Goal: Task Accomplishment & Management: Complete application form

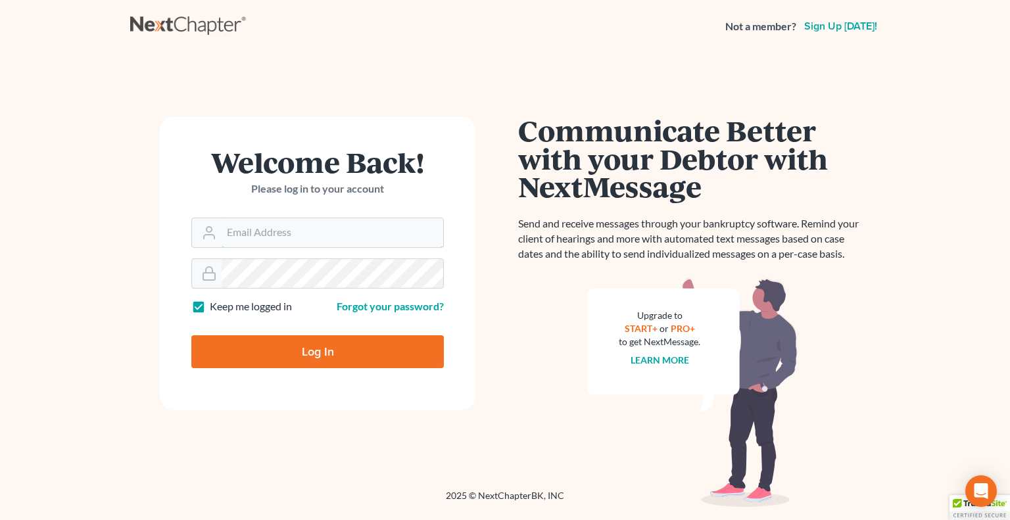
type input "[EMAIL_ADDRESS][DOMAIN_NAME]"
click at [305, 353] on input "Log In" at bounding box center [317, 351] width 252 height 33
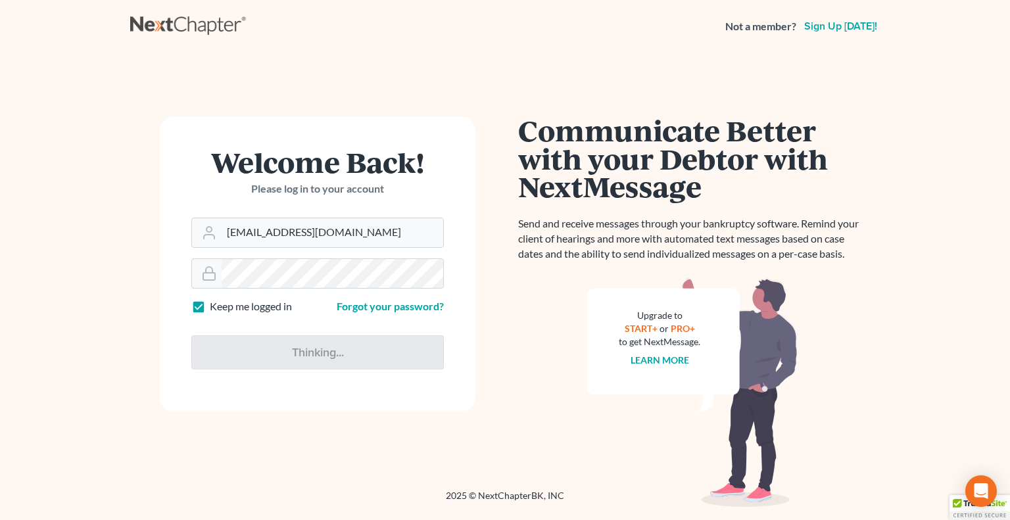
type input "Thinking..."
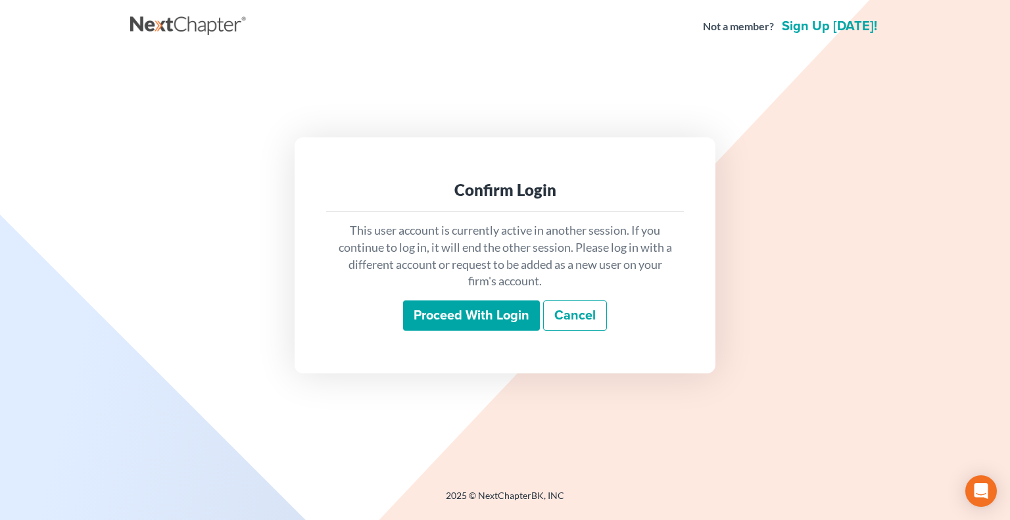
click at [464, 308] on input "Proceed with login" at bounding box center [471, 315] width 137 height 30
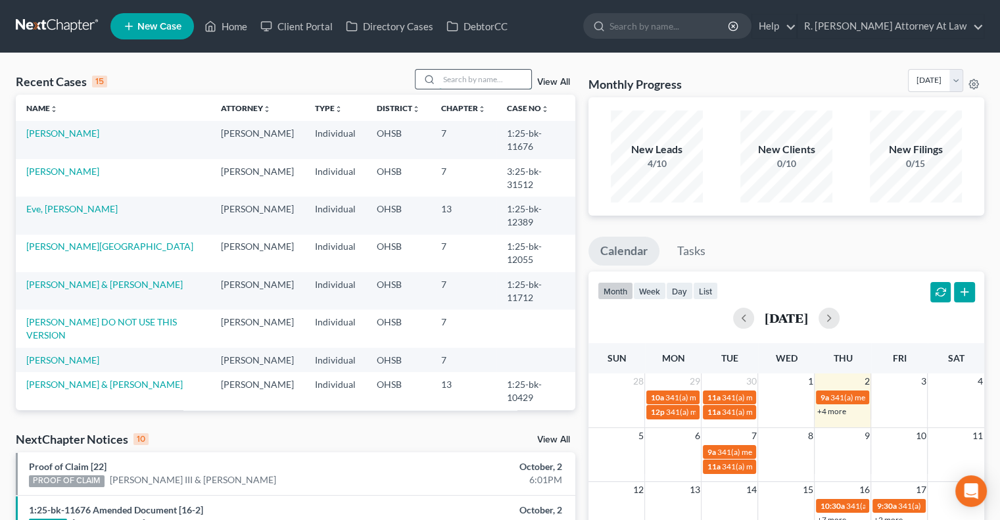
click at [465, 80] on input "search" at bounding box center [485, 79] width 92 height 19
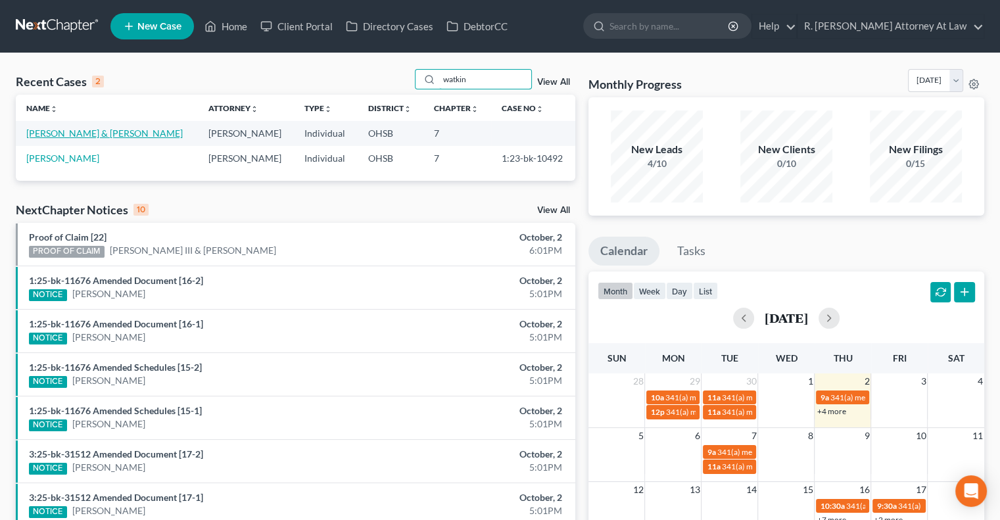
type input "watkin"
click at [58, 133] on link "Watkins, Preston & Robin" at bounding box center [104, 133] width 156 height 11
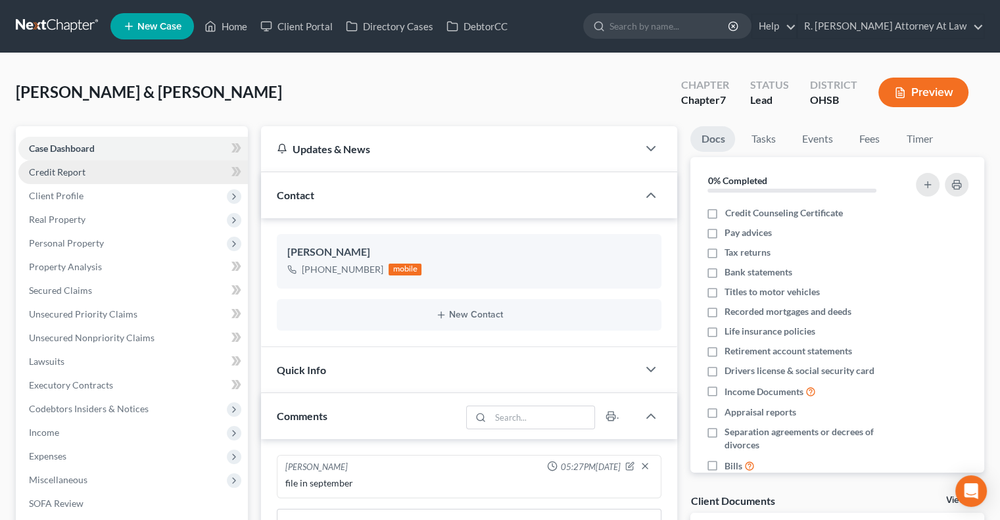
click at [70, 164] on link "Credit Report" at bounding box center [132, 172] width 229 height 24
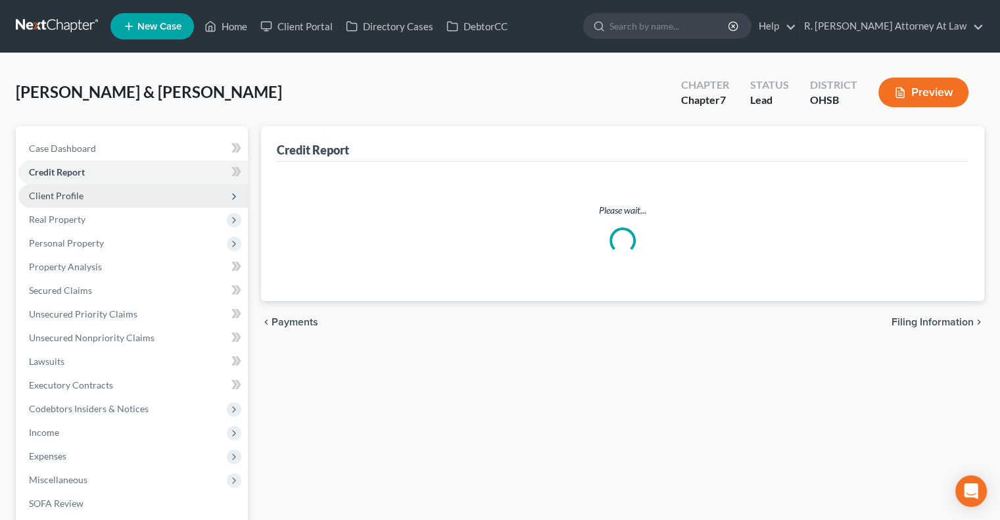
click at [62, 189] on span "Client Profile" at bounding box center [132, 196] width 229 height 24
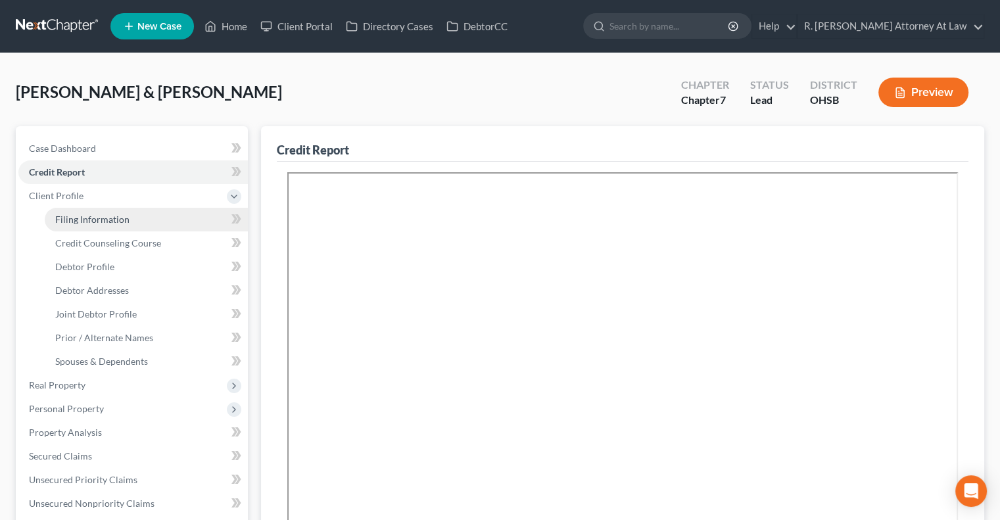
click at [79, 218] on span "Filing Information" at bounding box center [92, 219] width 74 height 11
select select "1"
select select "0"
select select "62"
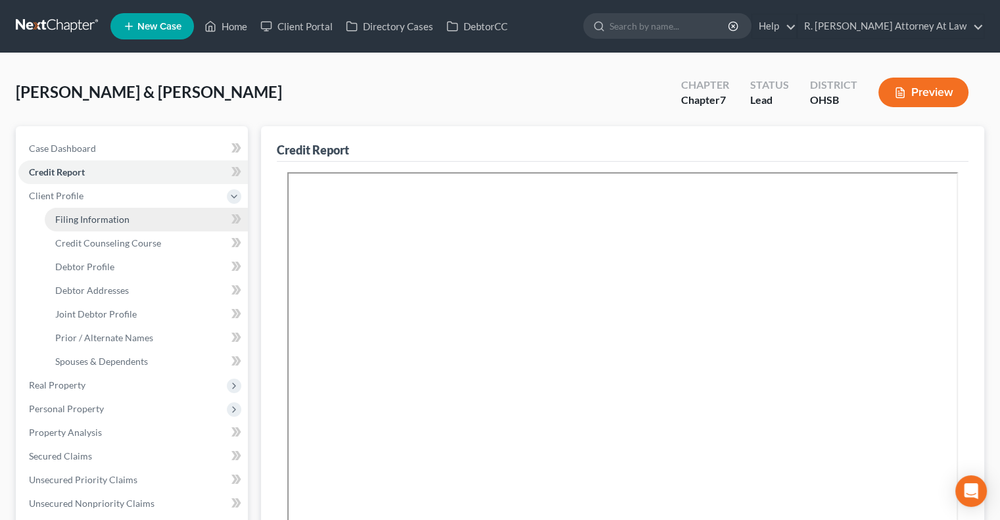
select select "0"
select select "36"
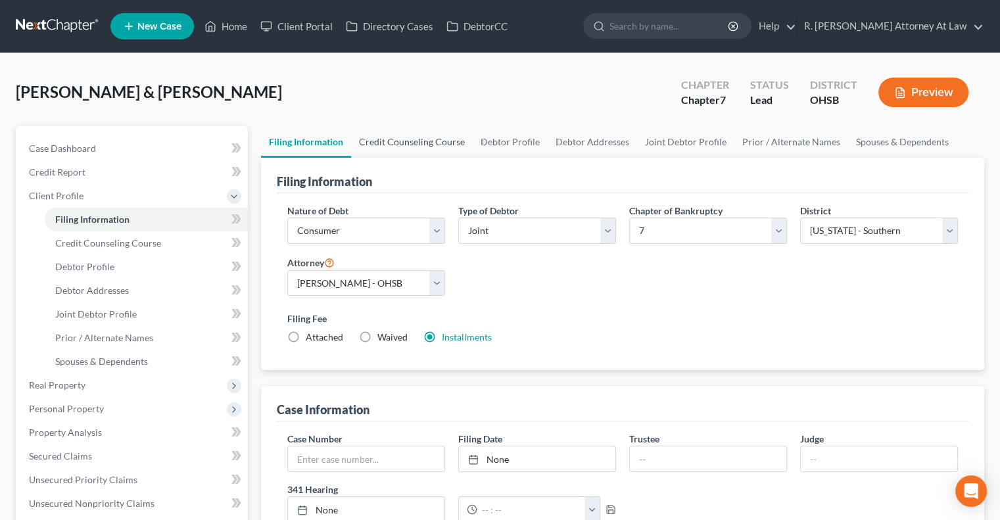
click at [382, 137] on link "Credit Counseling Course" at bounding box center [412, 142] width 122 height 32
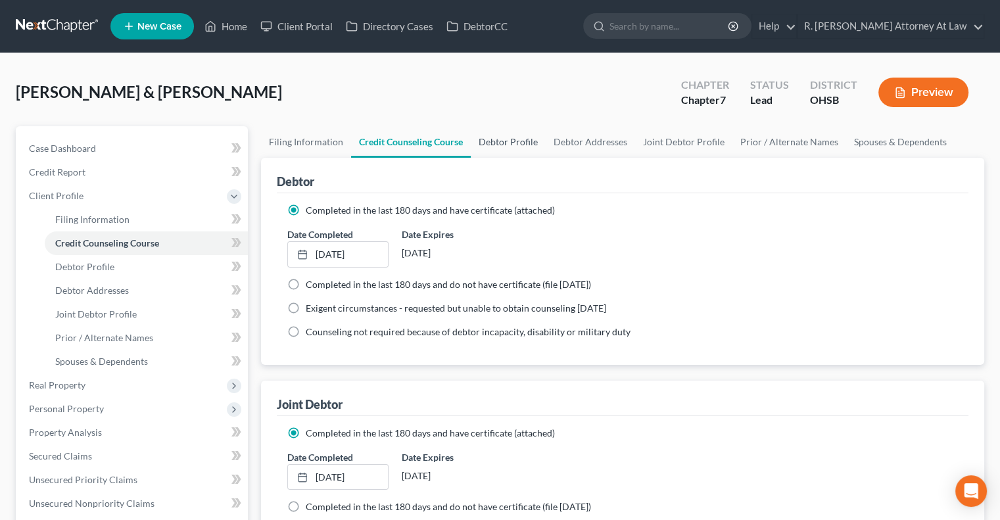
click at [521, 143] on link "Debtor Profile" at bounding box center [508, 142] width 75 height 32
select select "1"
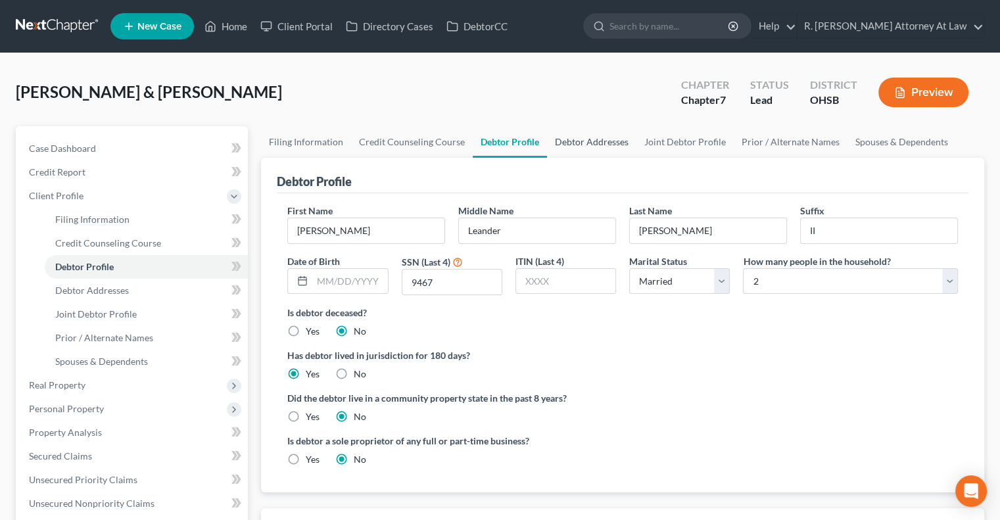
click at [594, 139] on link "Debtor Addresses" at bounding box center [591, 142] width 89 height 32
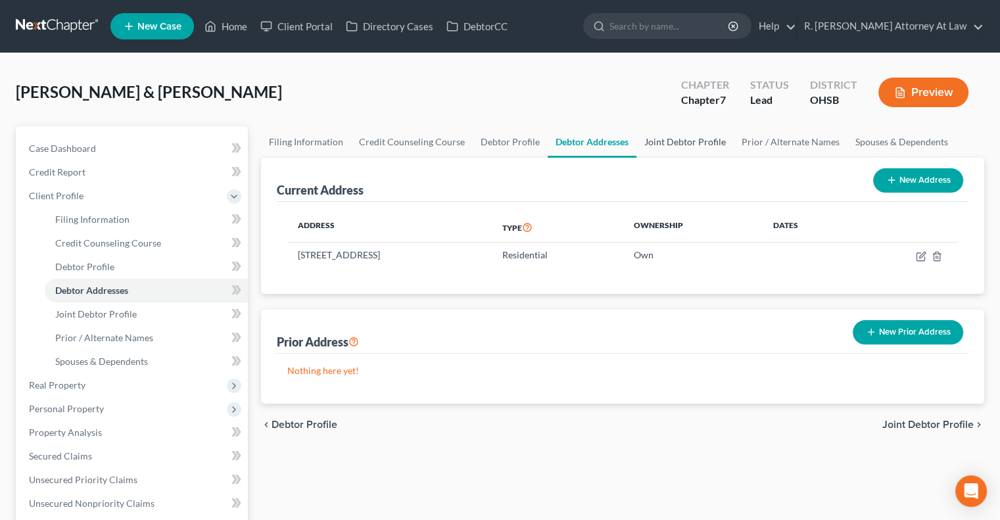
click at [663, 137] on link "Joint Debtor Profile" at bounding box center [684, 142] width 97 height 32
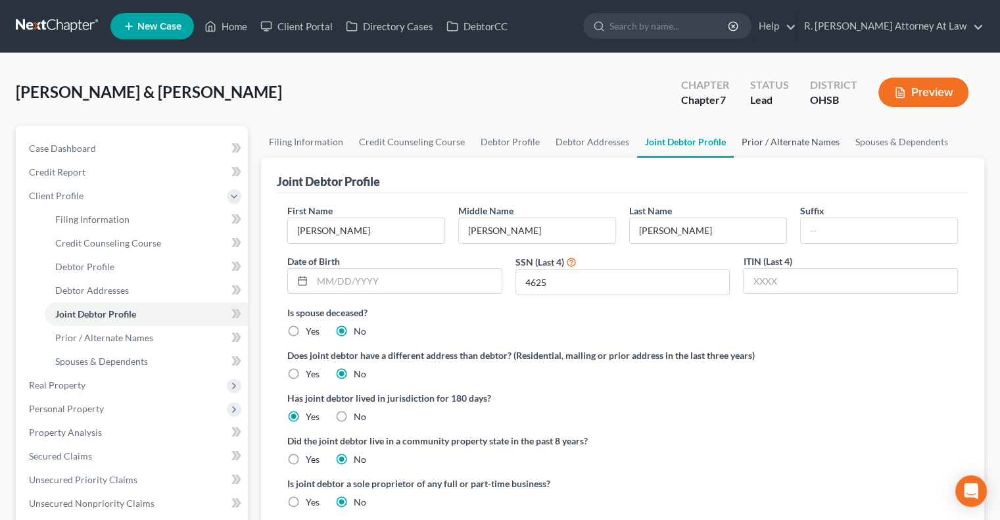
click at [787, 137] on link "Prior / Alternate Names" at bounding box center [791, 142] width 114 height 32
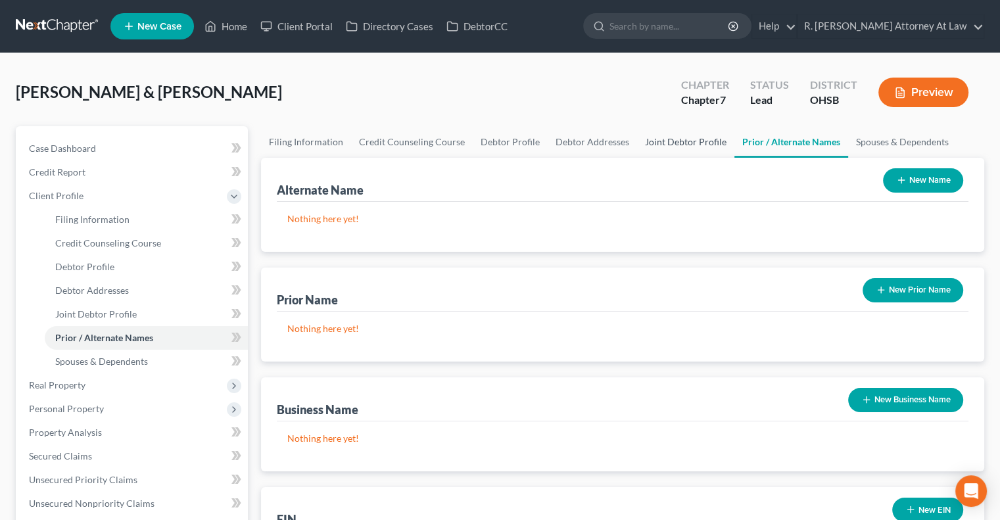
click at [675, 143] on link "Joint Debtor Profile" at bounding box center [685, 142] width 97 height 32
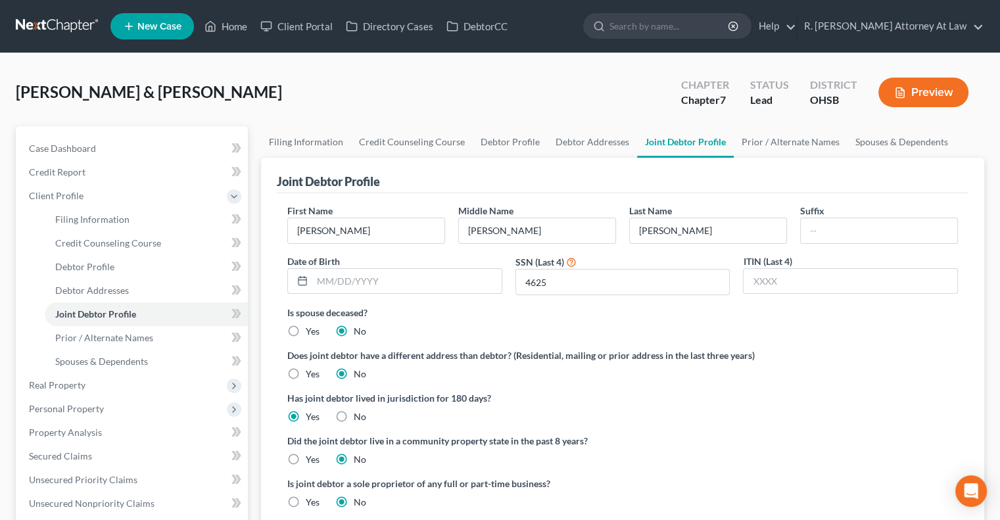
scroll to position [66, 0]
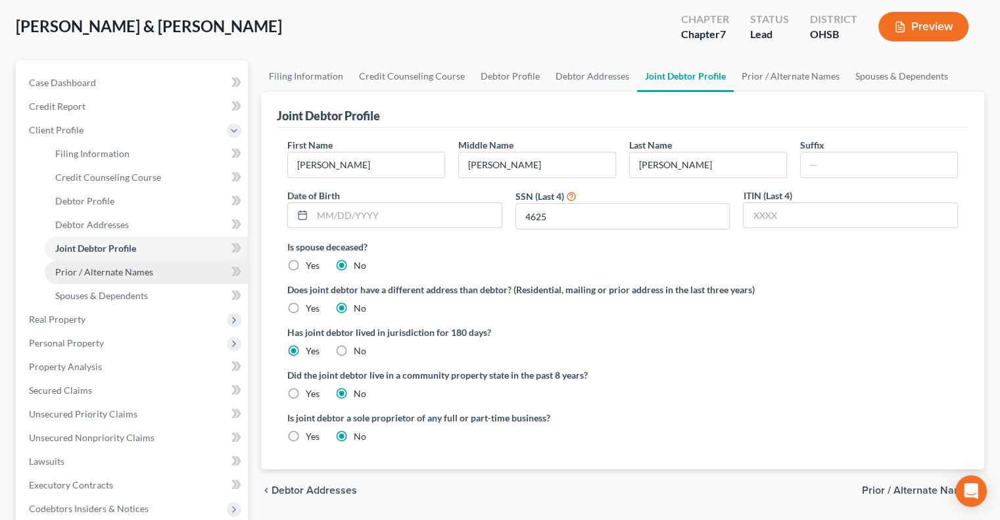
click at [87, 268] on span "Prior / Alternate Names" at bounding box center [104, 271] width 98 height 11
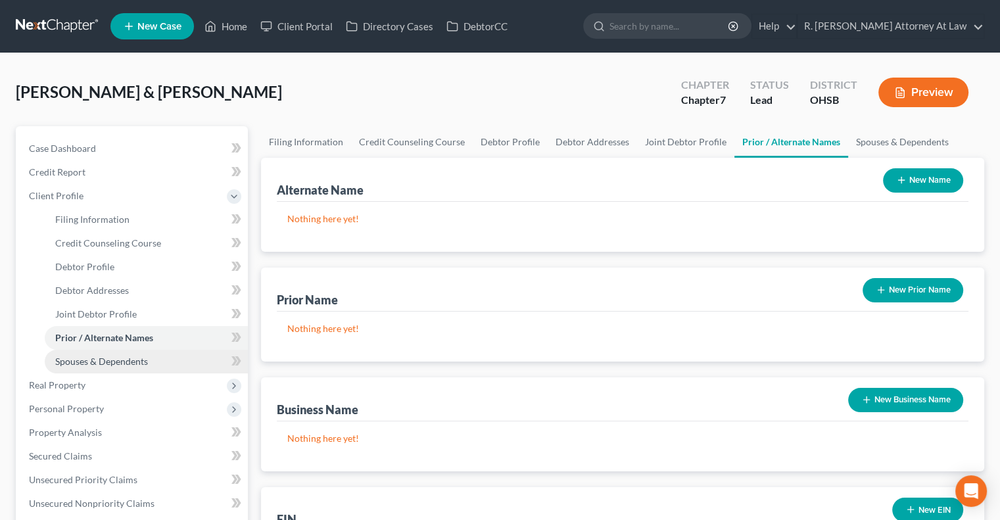
click at [114, 360] on span "Spouses & Dependents" at bounding box center [101, 361] width 93 height 11
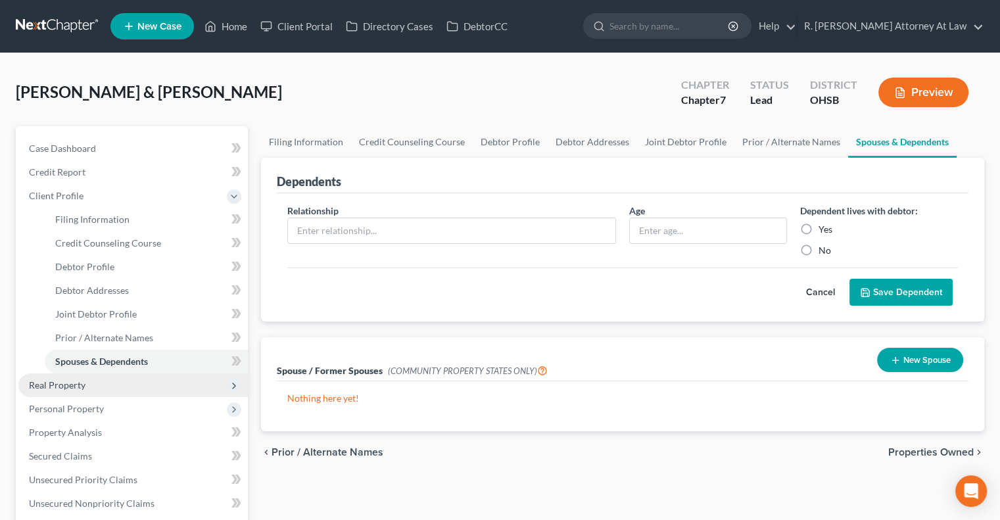
click at [68, 377] on span "Real Property" at bounding box center [132, 385] width 229 height 24
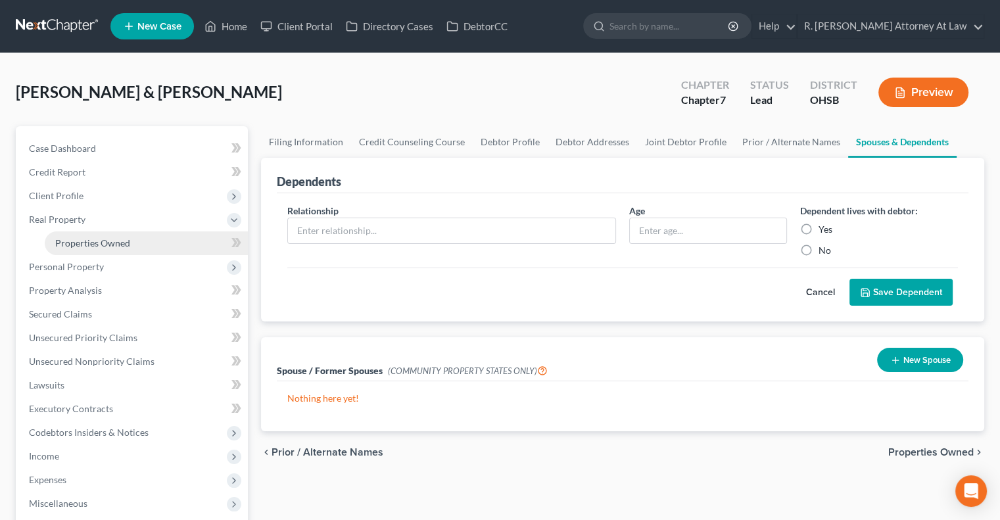
click at [71, 241] on span "Properties Owned" at bounding box center [92, 242] width 75 height 11
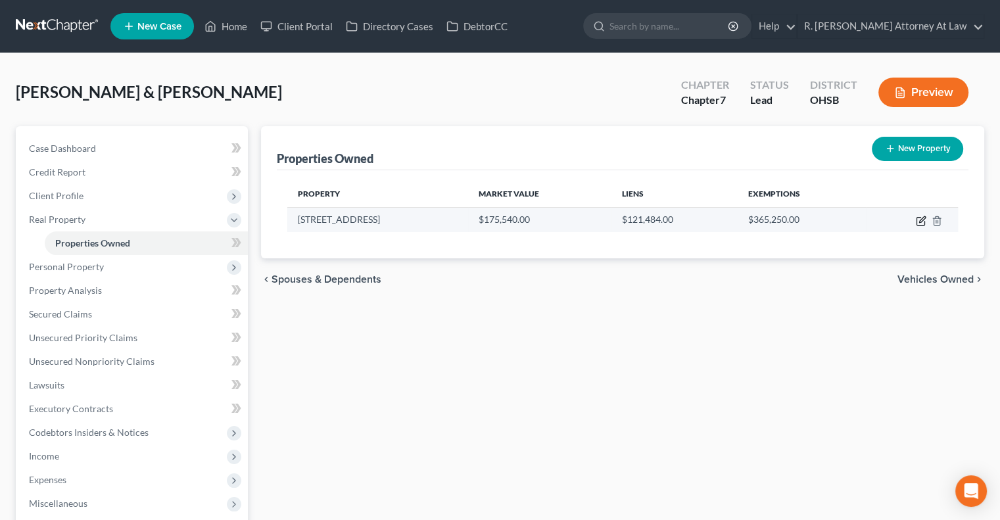
click at [918, 220] on icon "button" at bounding box center [921, 221] width 11 height 11
select select "36"
select select "30"
select select "0"
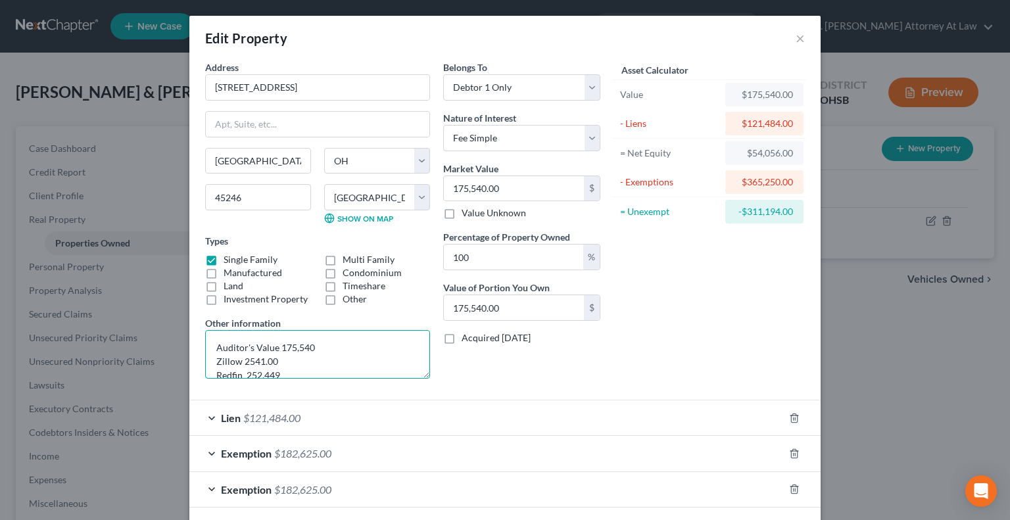
click at [259, 356] on textarea "Auditor's Value 175,540 Zillow 2541.00 Redfin 252,449" at bounding box center [317, 354] width 225 height 49
click at [271, 362] on textarea "Auditor's Value 175,540 Zillow 254100 Redfin 252,449" at bounding box center [317, 354] width 225 height 49
click at [254, 359] on textarea "Auditor's Value 175,540 Zillow 254100 Redfin 252,449" at bounding box center [317, 354] width 225 height 49
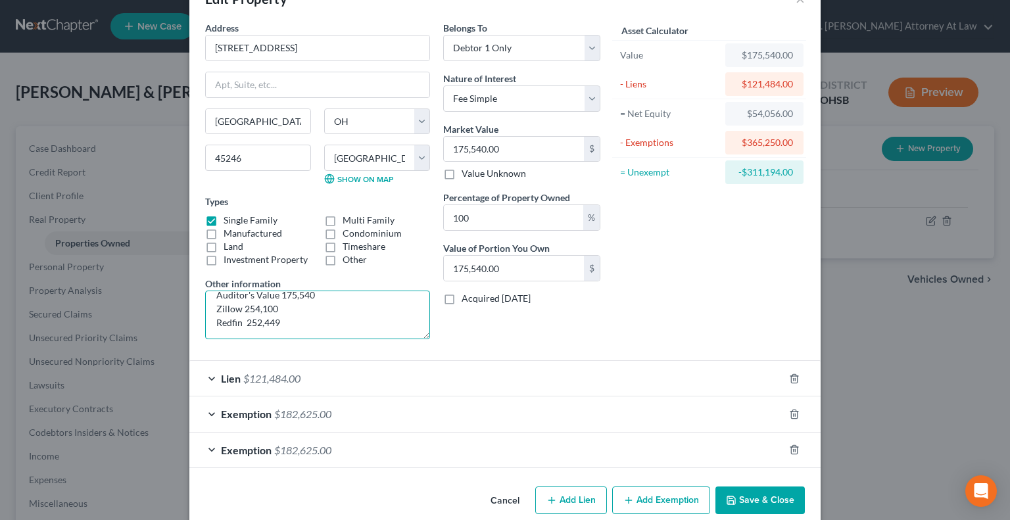
scroll to position [58, 0]
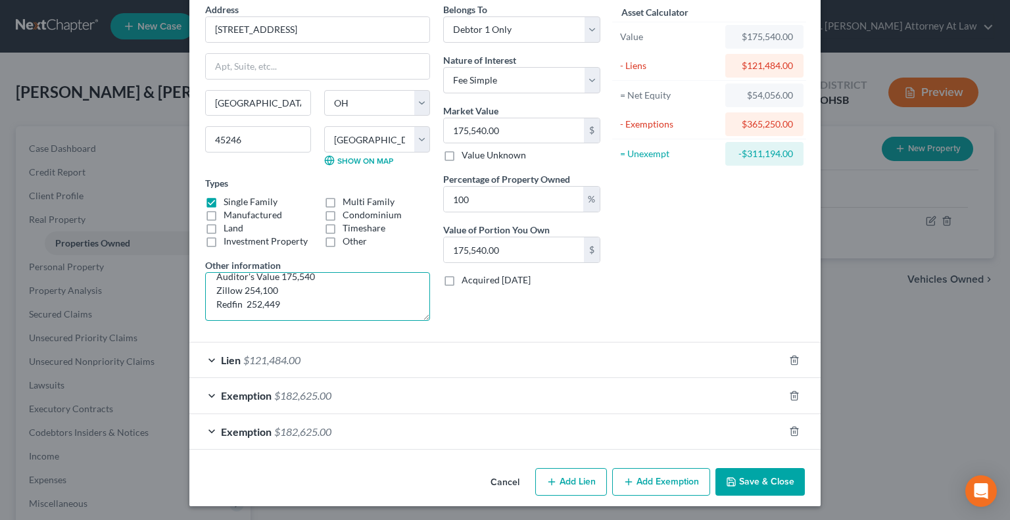
type textarea "Auditor's Value 175,540 Zillow 254,100 Redfin 252,449"
click at [747, 481] on button "Save & Close" at bounding box center [759, 482] width 89 height 28
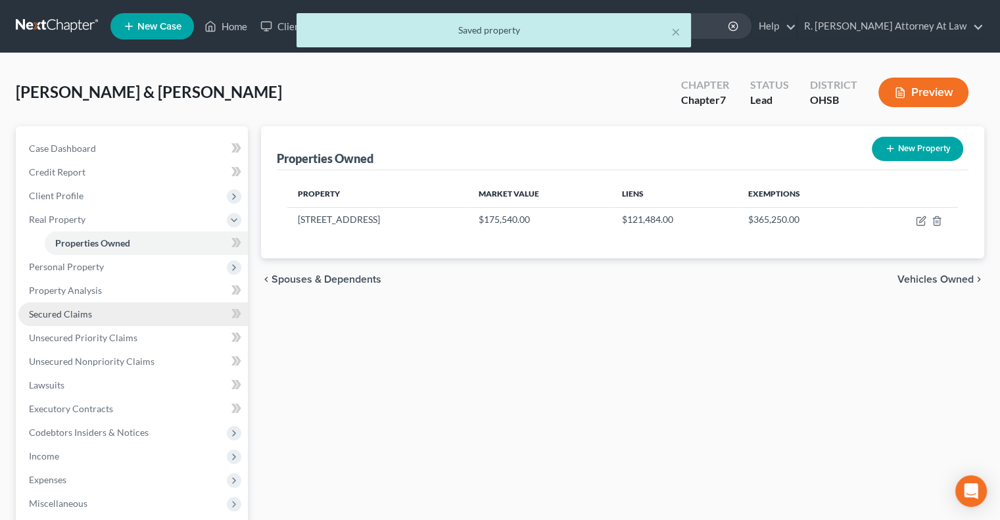
click at [56, 312] on span "Secured Claims" at bounding box center [60, 313] width 63 height 11
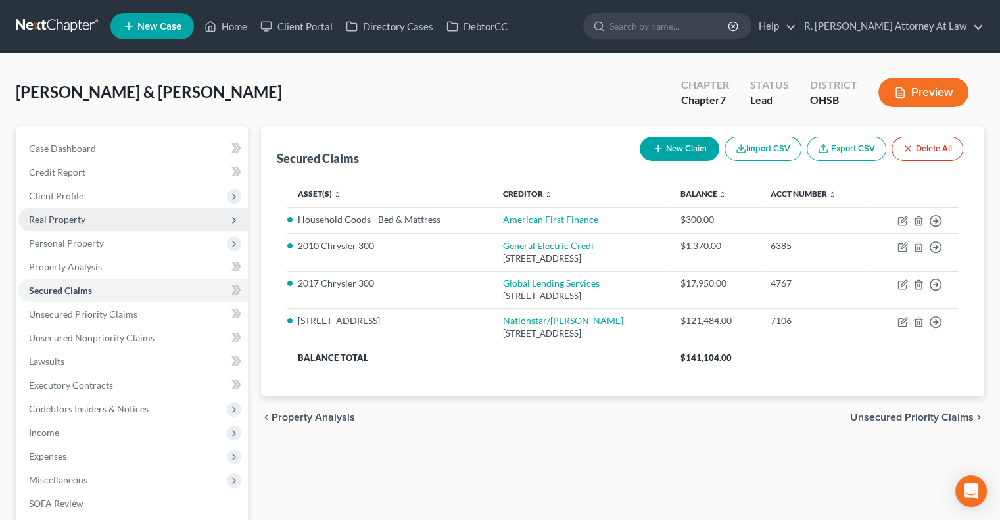
click at [53, 218] on span "Real Property" at bounding box center [57, 219] width 57 height 11
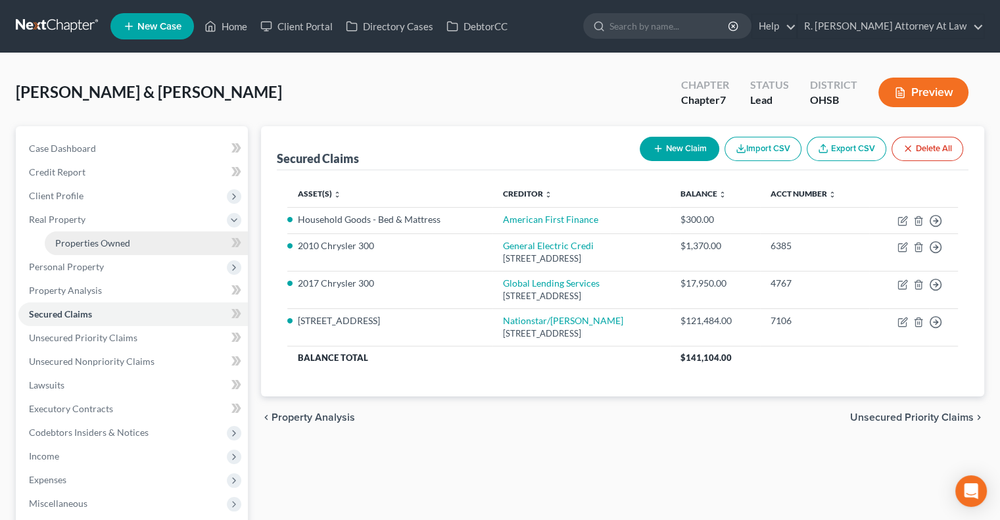
click at [68, 243] on span "Properties Owned" at bounding box center [92, 242] width 75 height 11
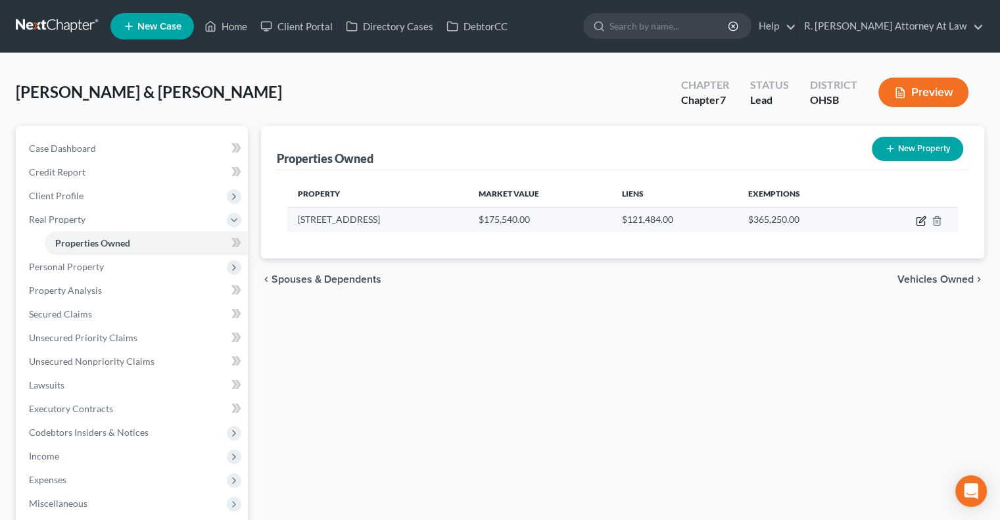
click at [919, 219] on icon "button" at bounding box center [921, 221] width 11 height 11
select select "36"
select select "30"
select select "0"
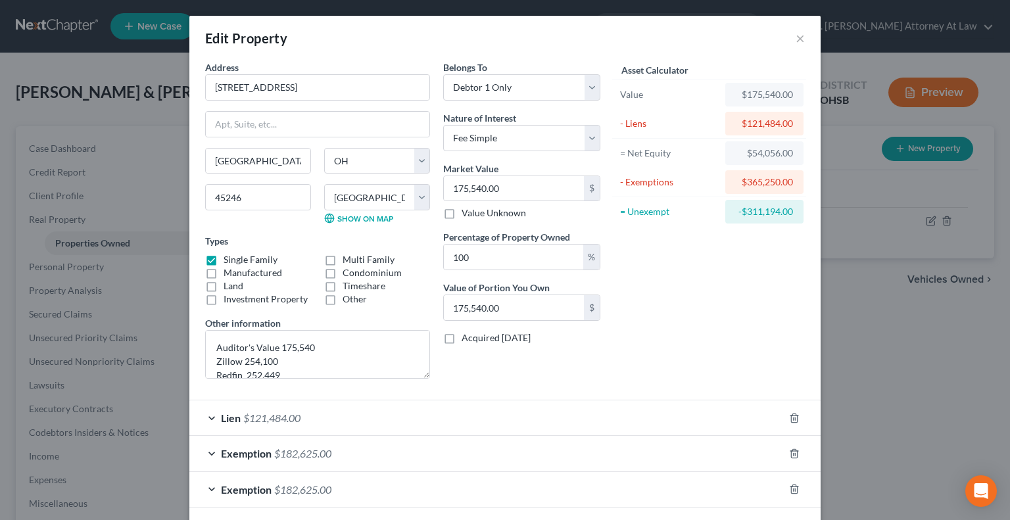
scroll to position [58, 0]
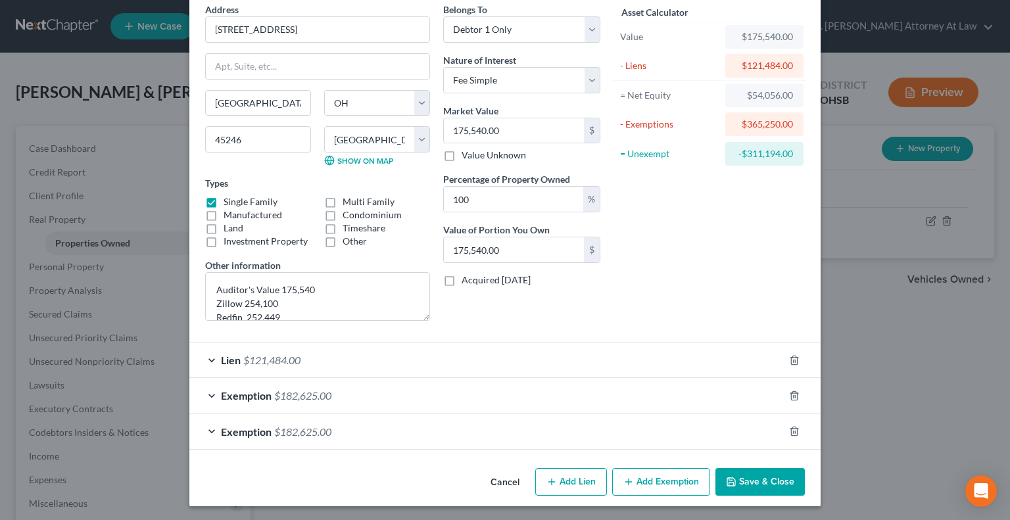
click at [557, 478] on button "Add Lien" at bounding box center [571, 482] width 72 height 28
select select "0"
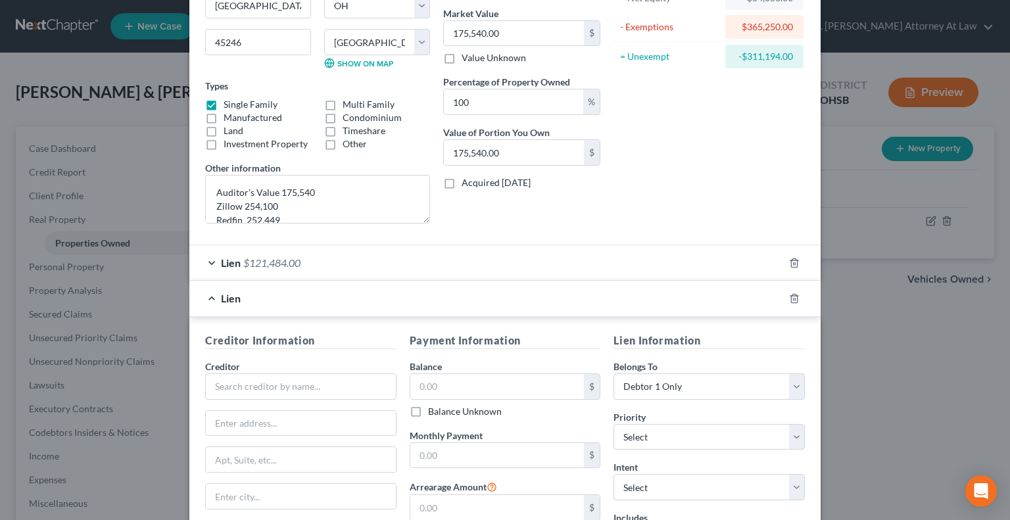
scroll to position [255, 0]
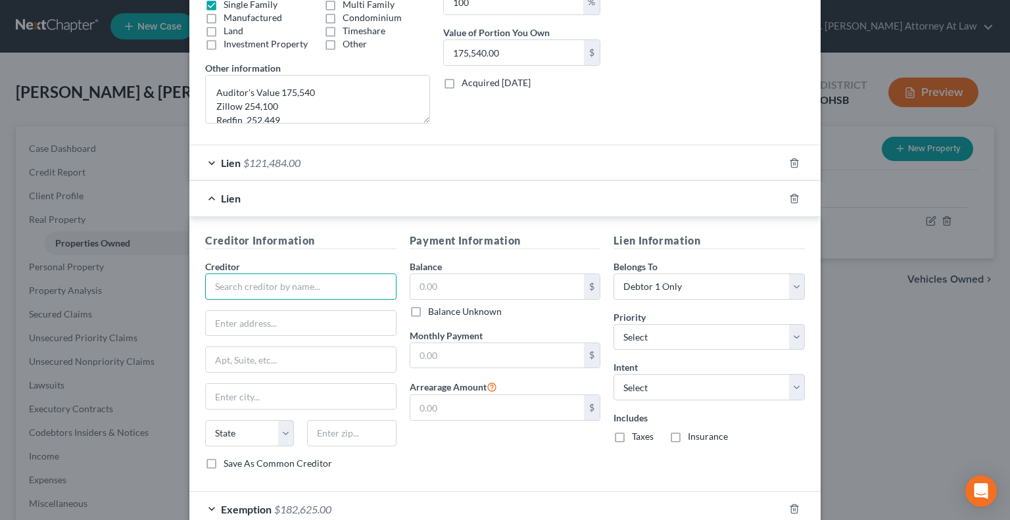
click at [247, 287] on input "text" at bounding box center [300, 286] width 191 height 26
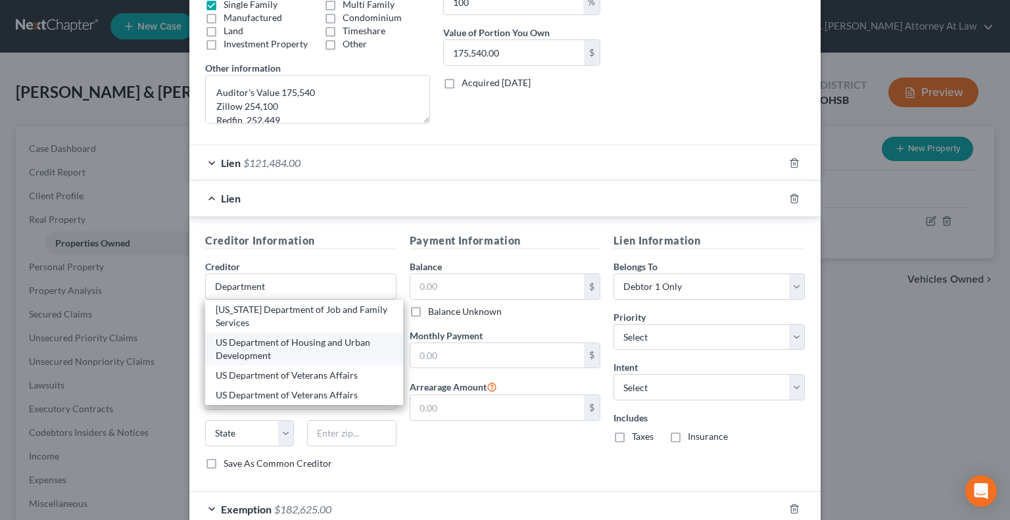
click at [250, 344] on div "US Department of Housing and Urban Development" at bounding box center [304, 349] width 177 height 26
type input "US Department of Housing and Urban Development"
type input "451 Seventh Street SW"
type input "Washington"
select select "8"
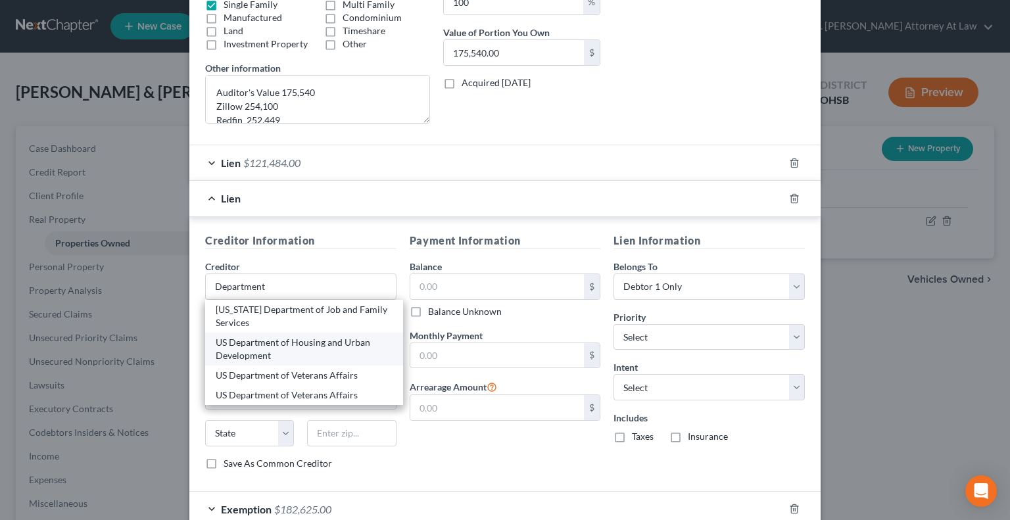
type input "20410"
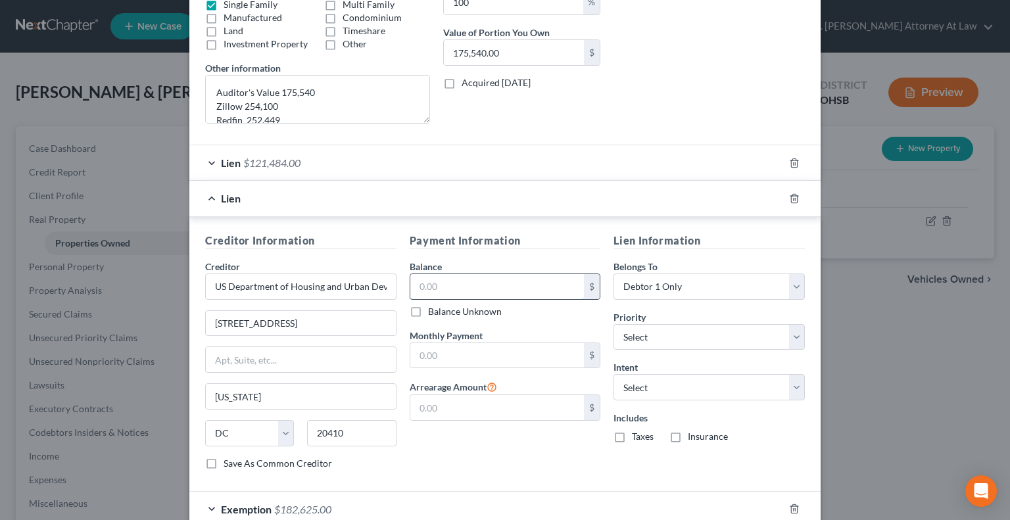
click at [431, 289] on input "text" at bounding box center [497, 286] width 174 height 25
type input "37,708"
click at [624, 385] on select "Select Surrender Redeem Reaffirm Avoid Other" at bounding box center [708, 387] width 191 height 26
click at [655, 386] on select "Select Surrender Redeem Reaffirm Avoid Other" at bounding box center [708, 387] width 191 height 26
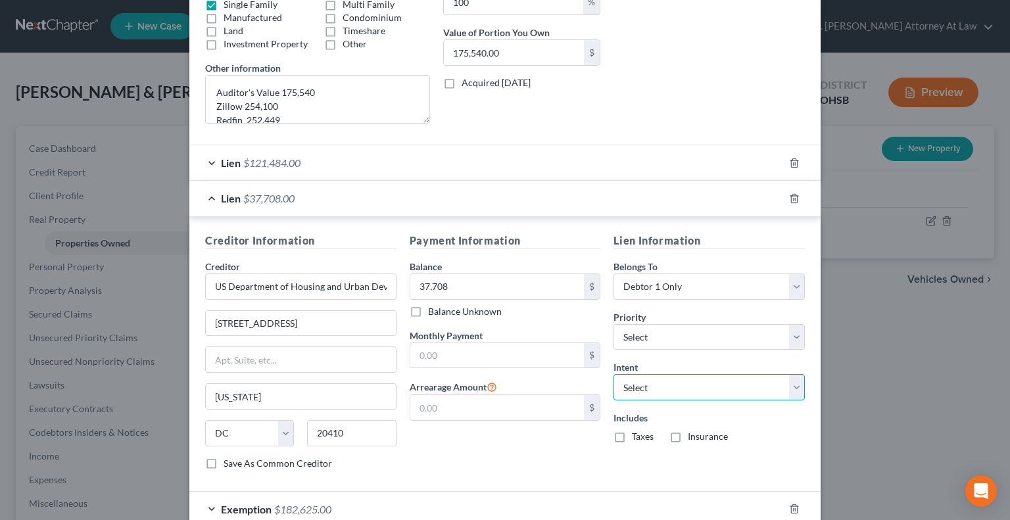
select select "2"
click at [613, 374] on select "Select Surrender Redeem Reaffirm Avoid Other" at bounding box center [708, 387] width 191 height 26
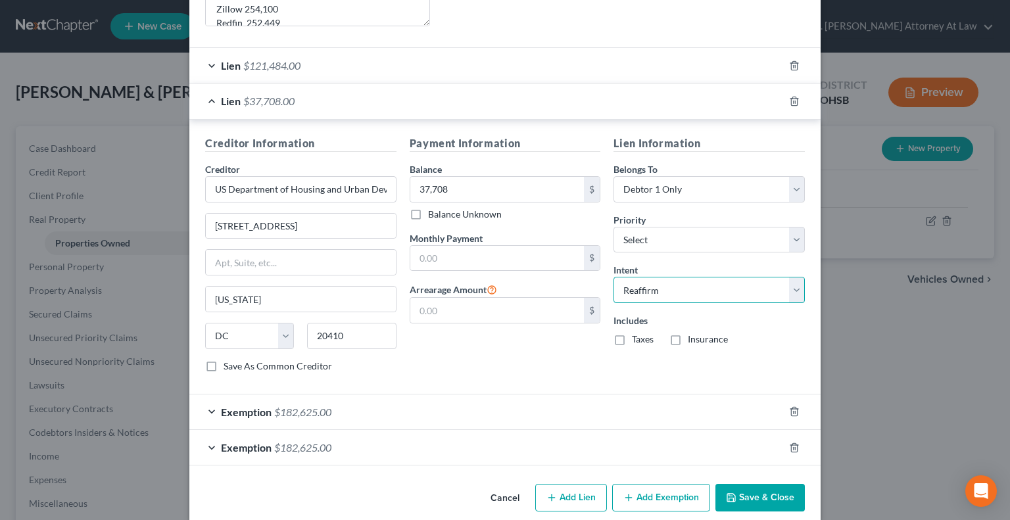
scroll to position [366, 0]
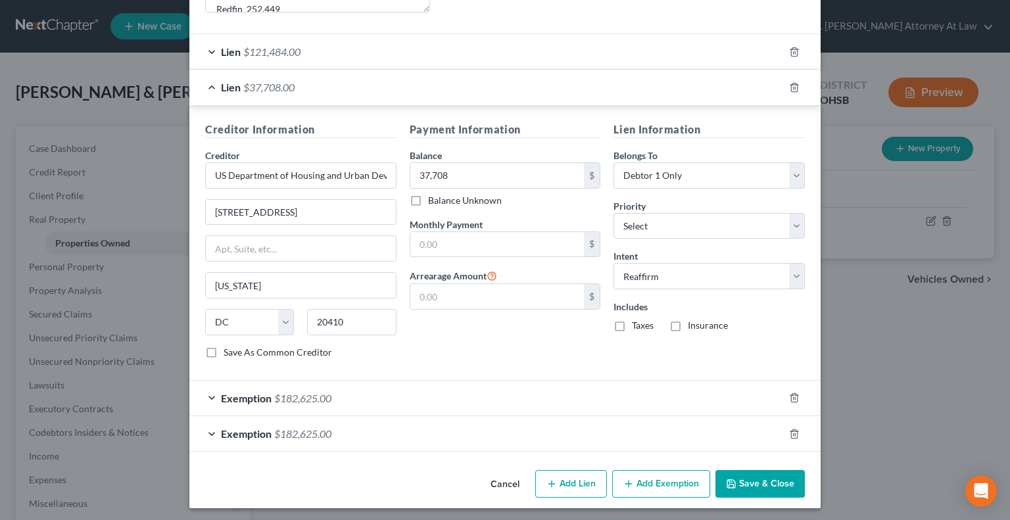
click at [726, 479] on icon "button" at bounding box center [731, 484] width 11 height 11
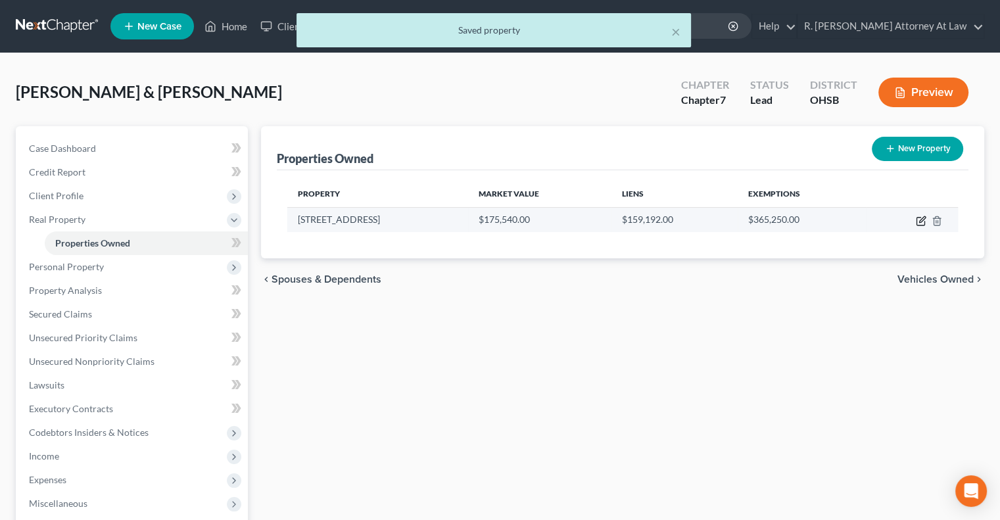
click at [918, 220] on icon "button" at bounding box center [921, 221] width 11 height 11
select select "36"
select select "30"
select select "0"
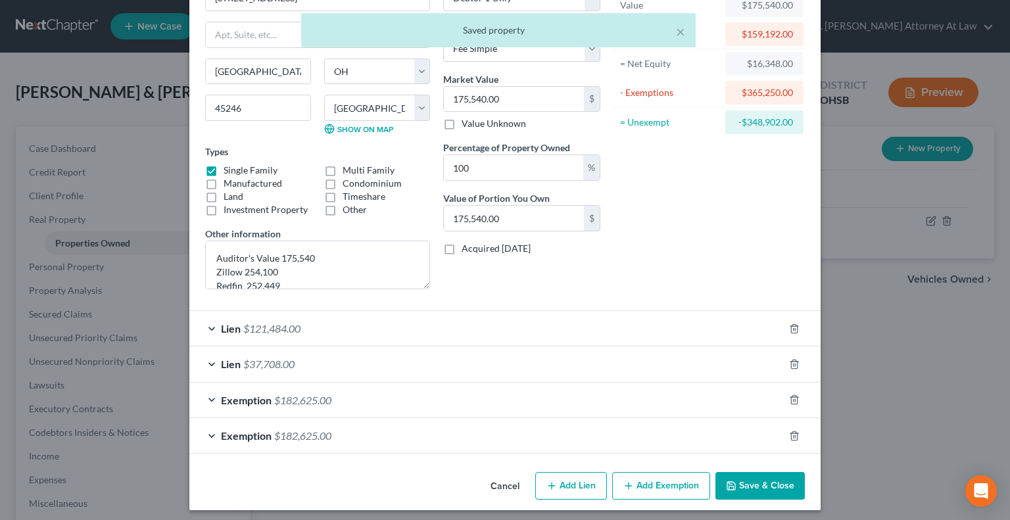
scroll to position [93, 0]
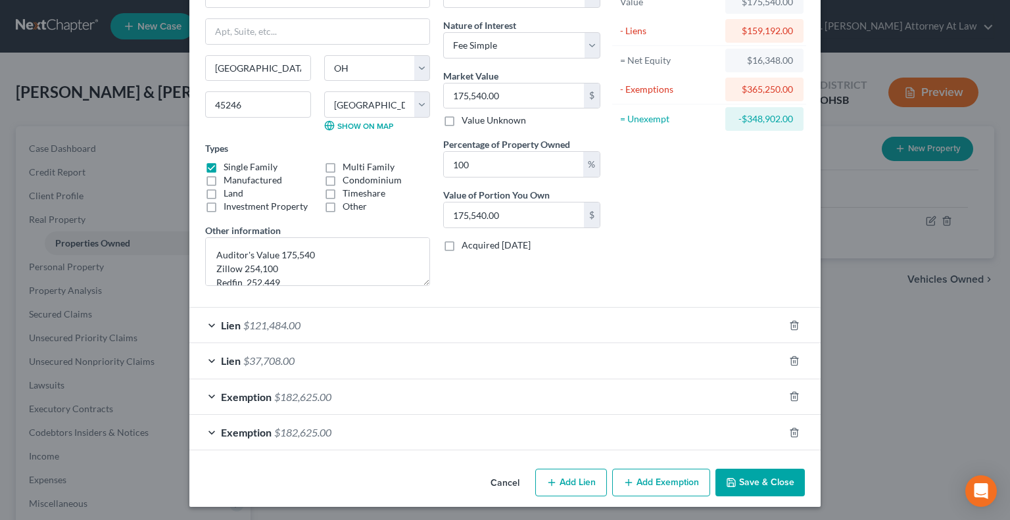
click at [761, 481] on button "Save & Close" at bounding box center [759, 483] width 89 height 28
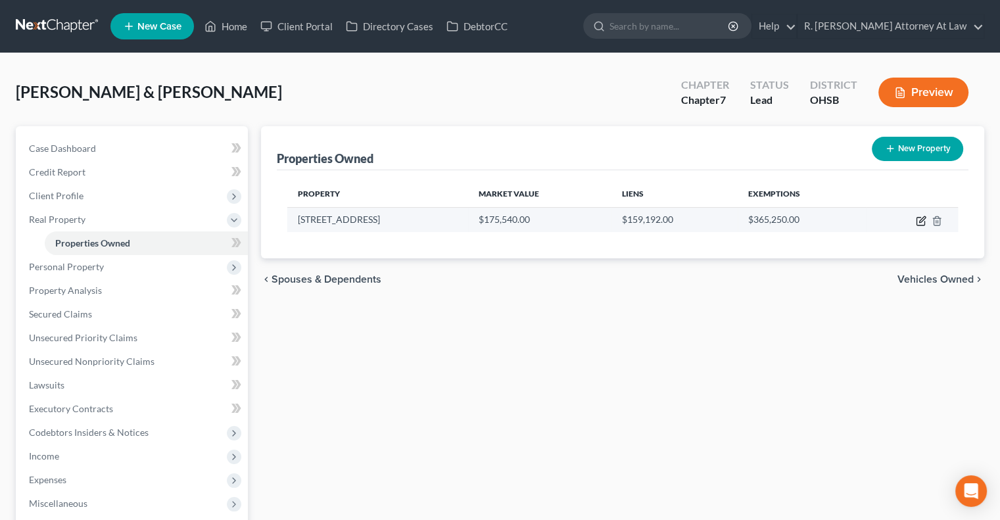
click at [924, 220] on icon "button" at bounding box center [921, 221] width 11 height 11
select select "36"
select select "30"
select select "0"
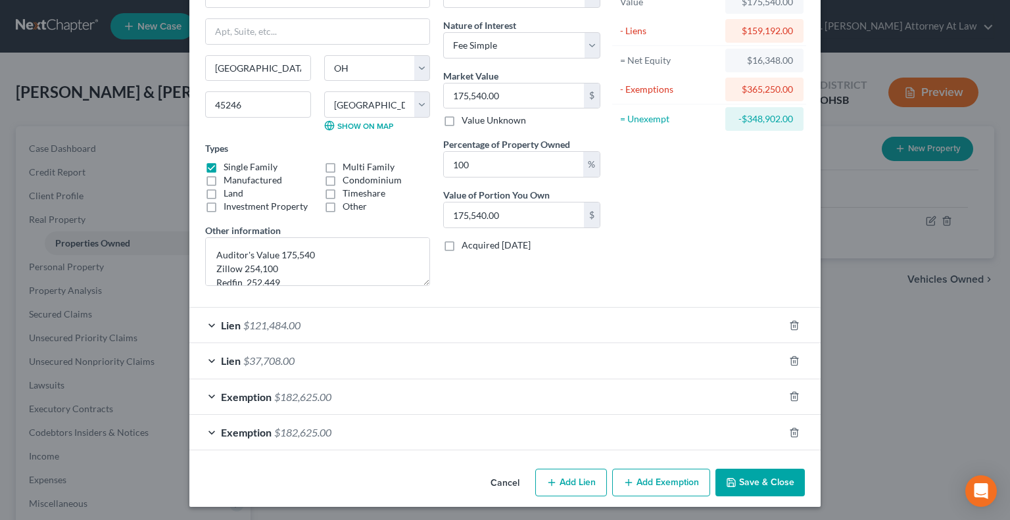
click at [730, 483] on icon "button" at bounding box center [731, 482] width 11 height 11
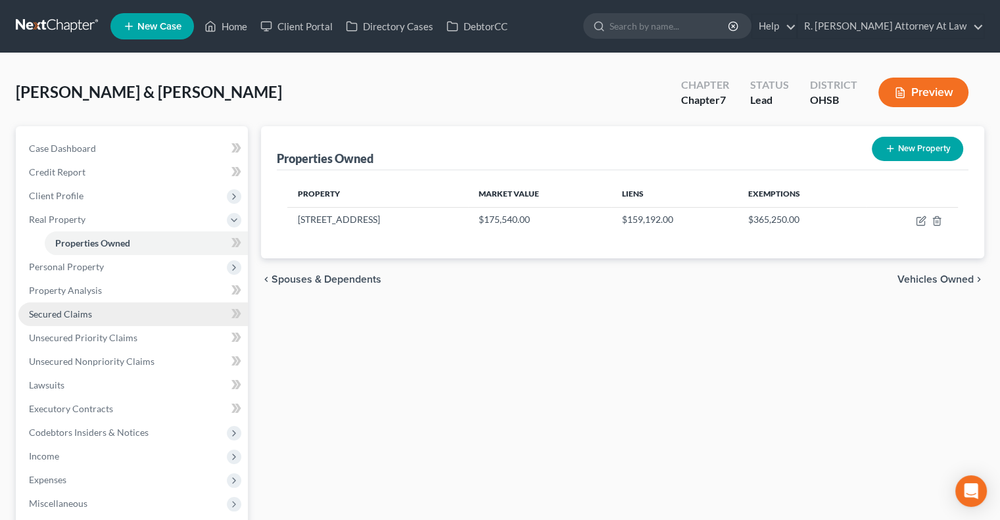
click at [66, 314] on span "Secured Claims" at bounding box center [60, 313] width 63 height 11
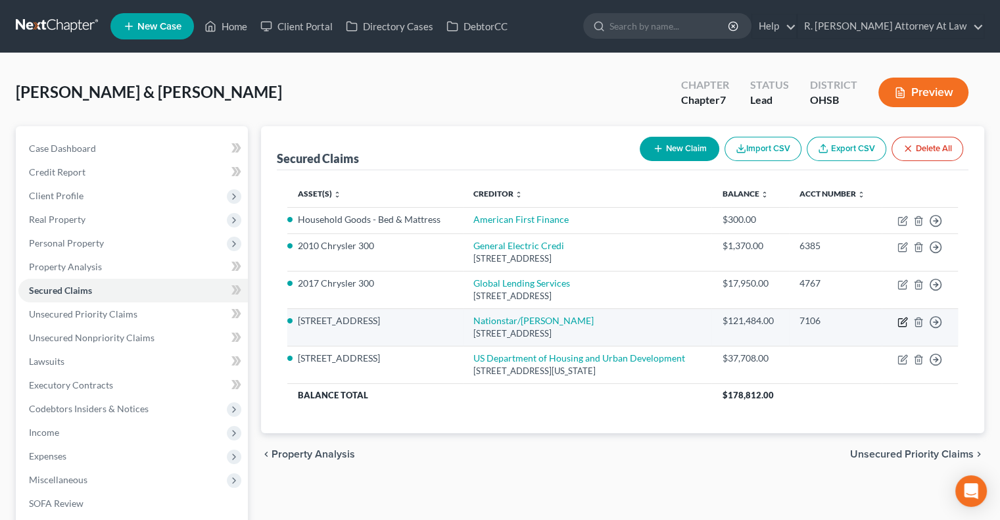
click at [905, 321] on icon "button" at bounding box center [902, 322] width 11 height 11
select select "45"
select select "2"
select select "0"
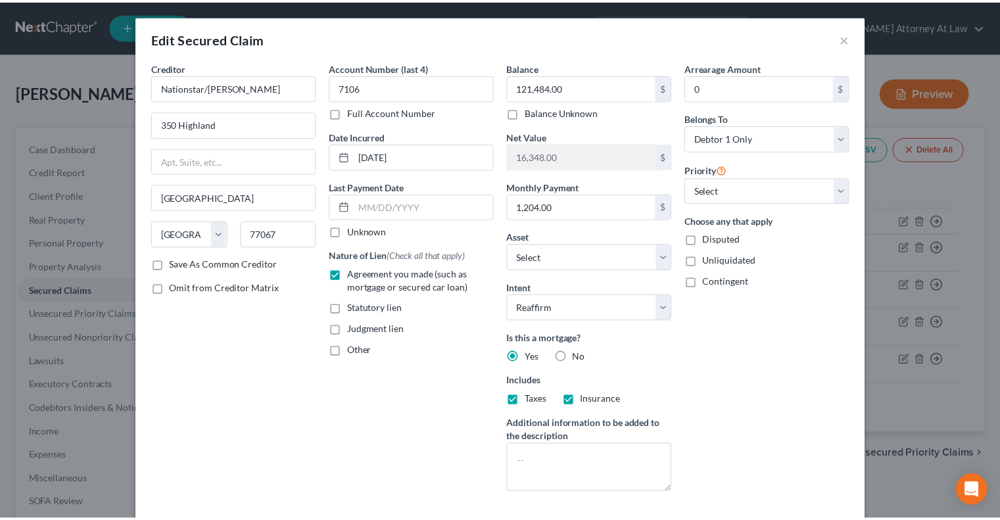
scroll to position [103, 0]
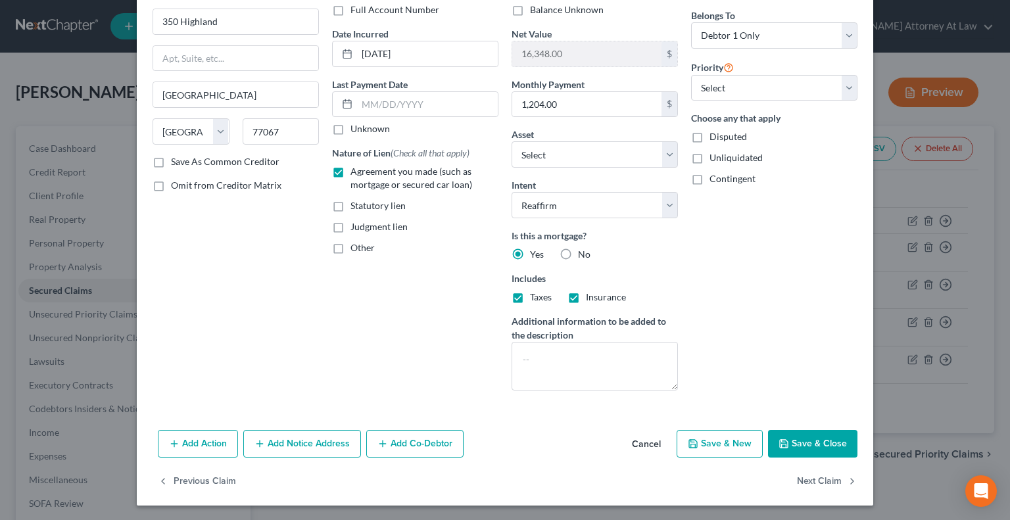
click at [802, 436] on button "Save & Close" at bounding box center [812, 444] width 89 height 28
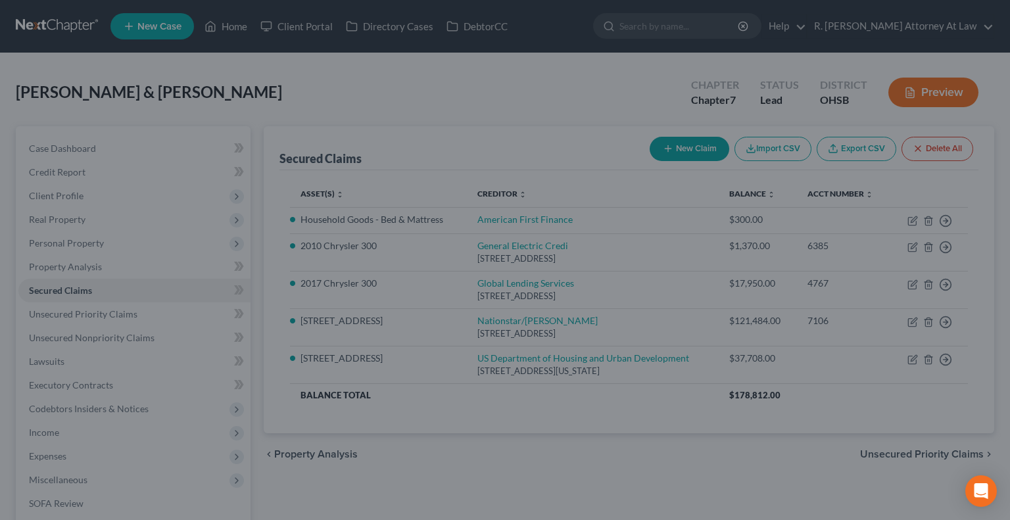
select select "8"
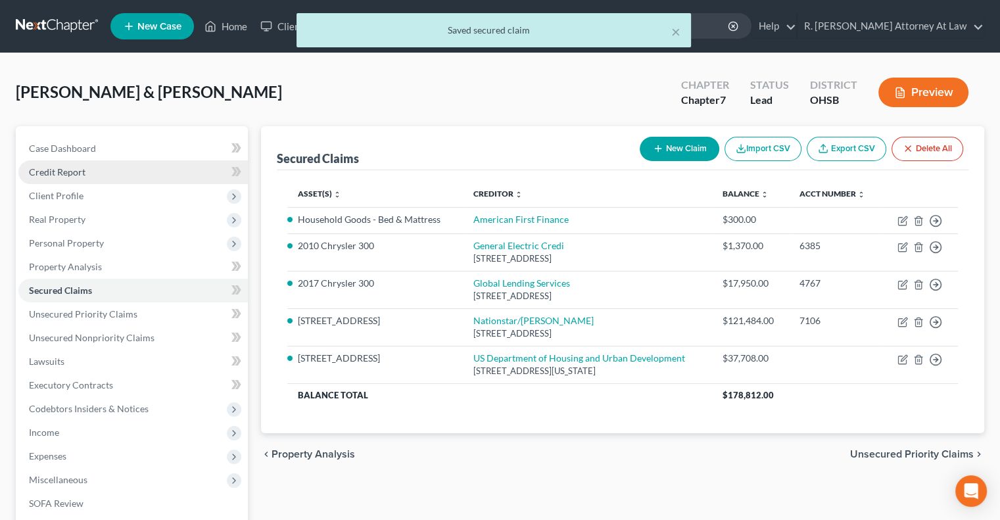
click at [69, 168] on span "Credit Report" at bounding box center [57, 171] width 57 height 11
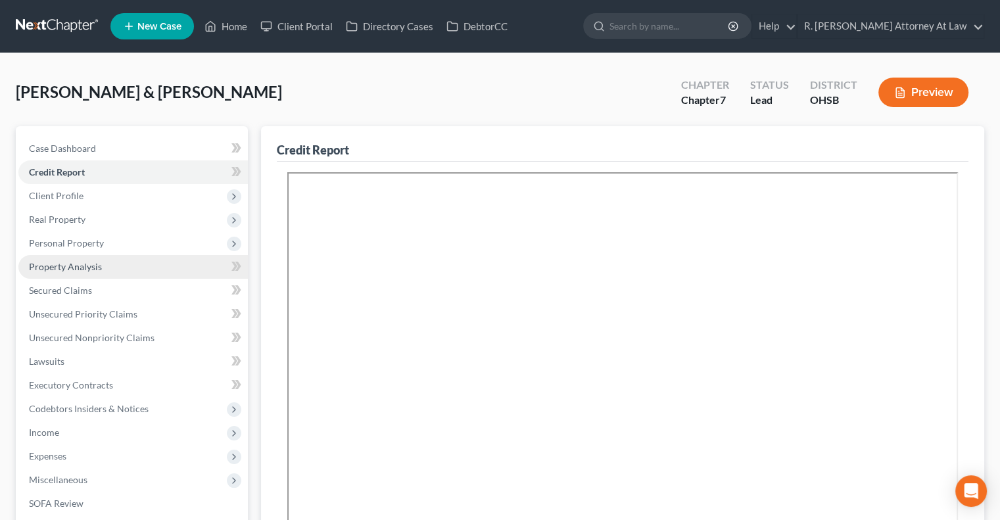
click at [49, 268] on span "Property Analysis" at bounding box center [65, 266] width 73 height 11
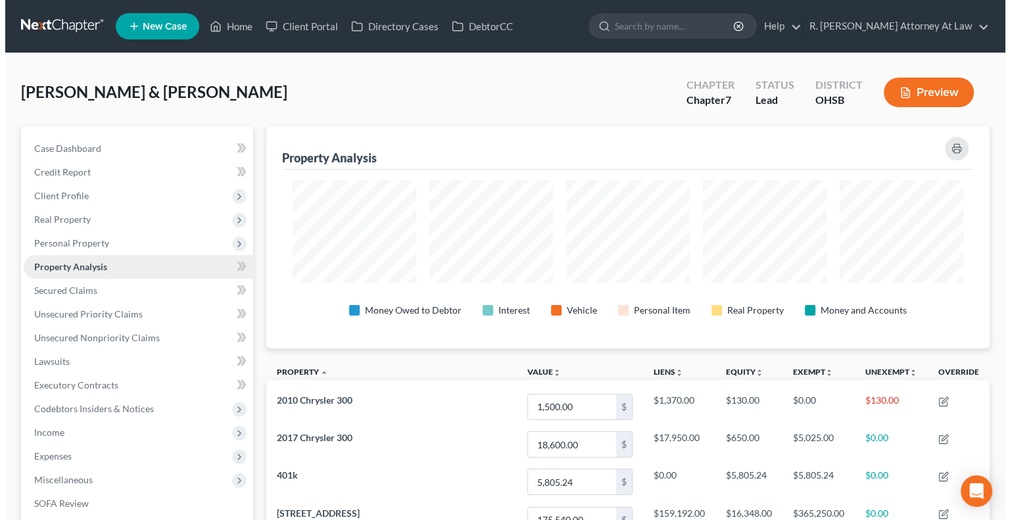
scroll to position [222, 722]
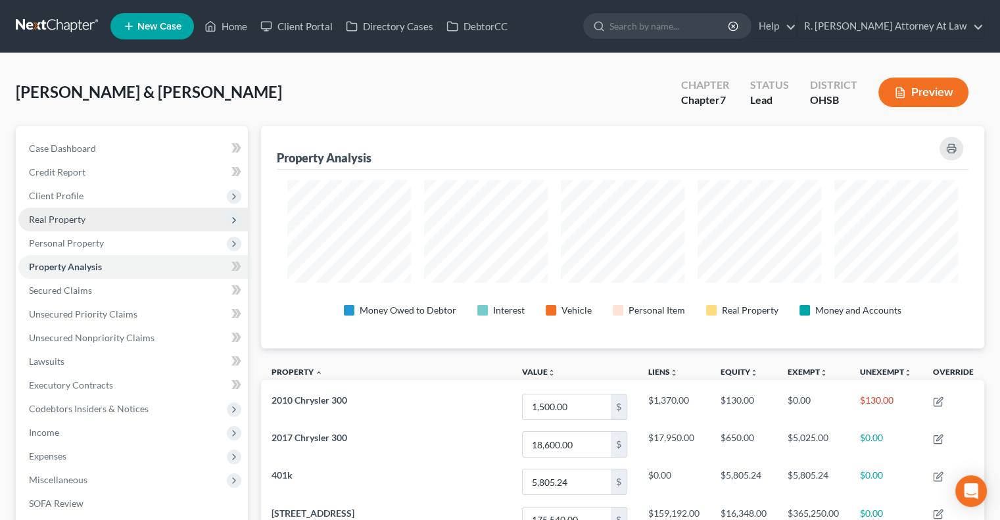
click at [49, 214] on span "Real Property" at bounding box center [57, 219] width 57 height 11
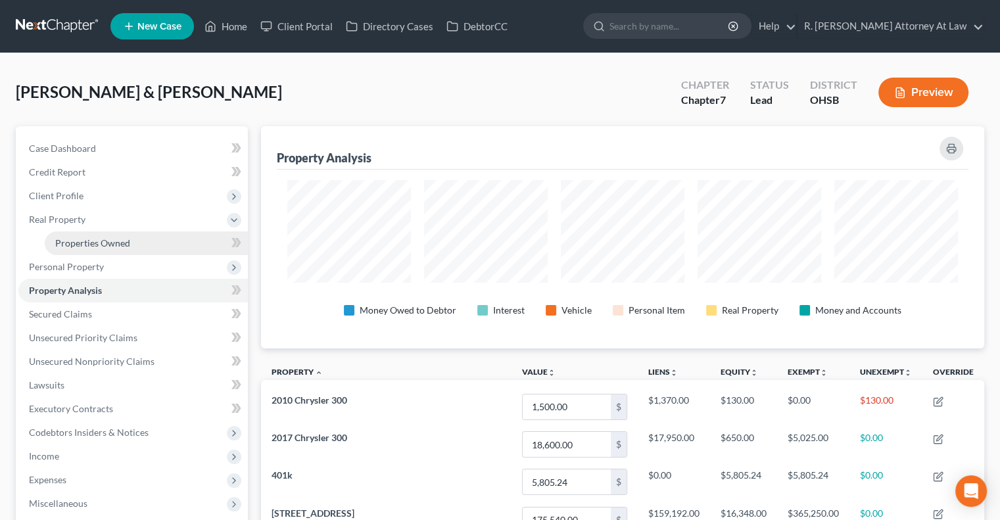
click at [71, 235] on link "Properties Owned" at bounding box center [146, 243] width 203 height 24
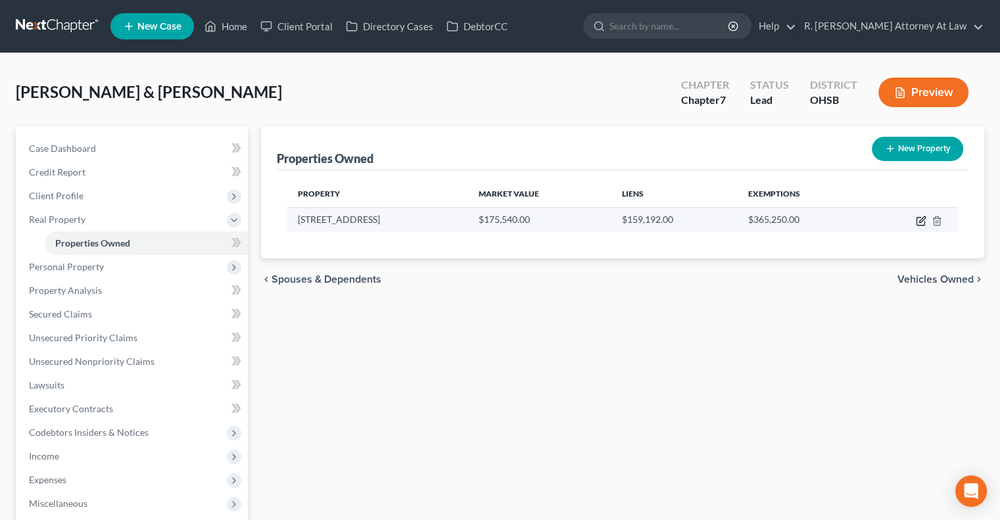
click at [920, 223] on icon "button" at bounding box center [921, 221] width 11 height 11
select select "36"
select select "30"
select select "0"
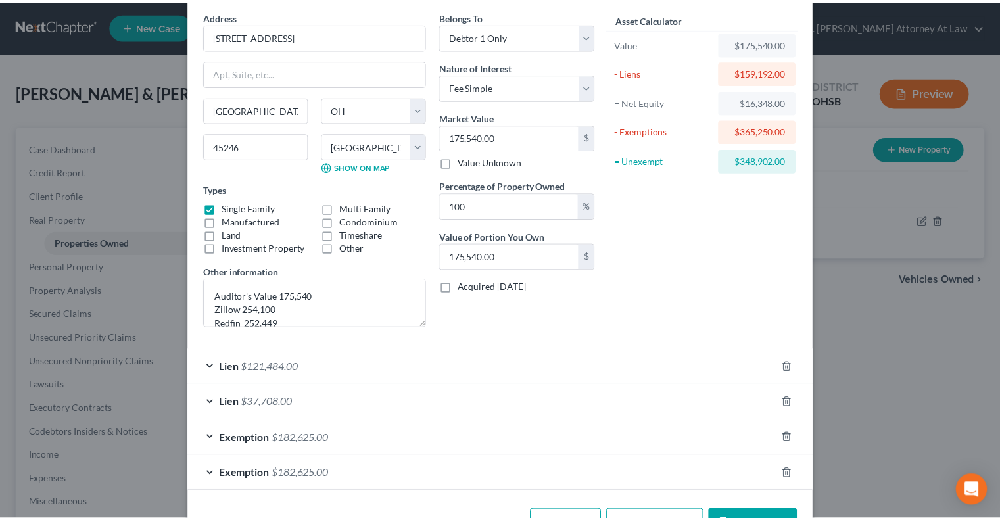
scroll to position [66, 0]
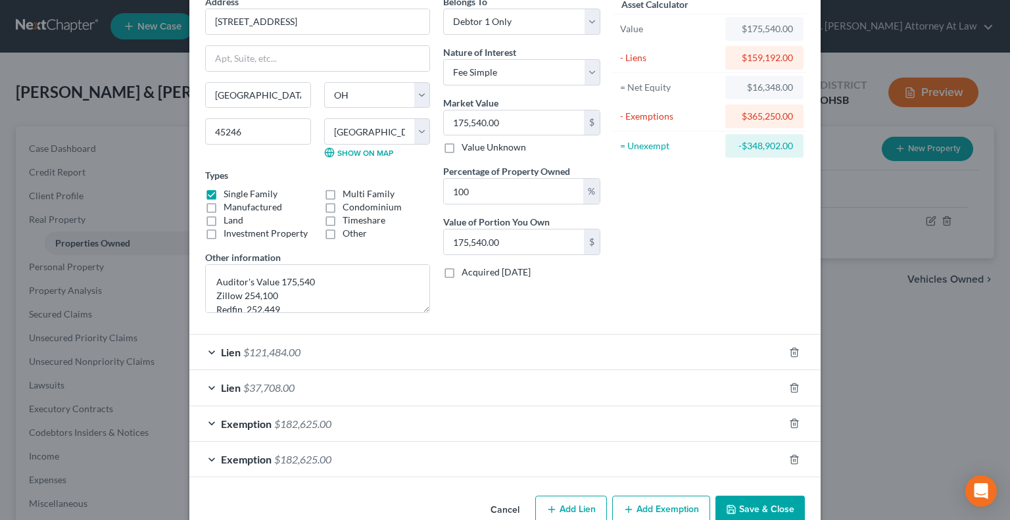
click at [761, 511] on button "Save & Close" at bounding box center [759, 510] width 89 height 28
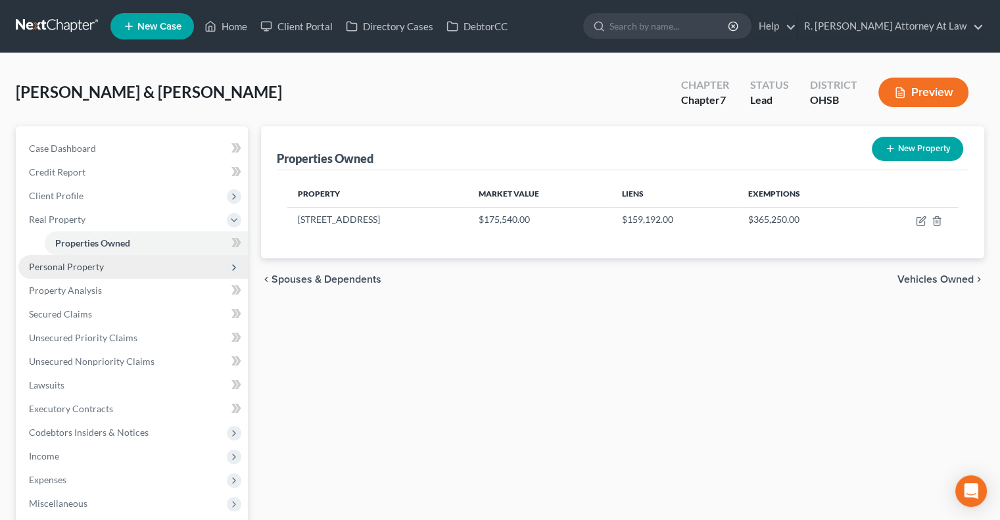
click at [93, 267] on span "Personal Property" at bounding box center [66, 266] width 75 height 11
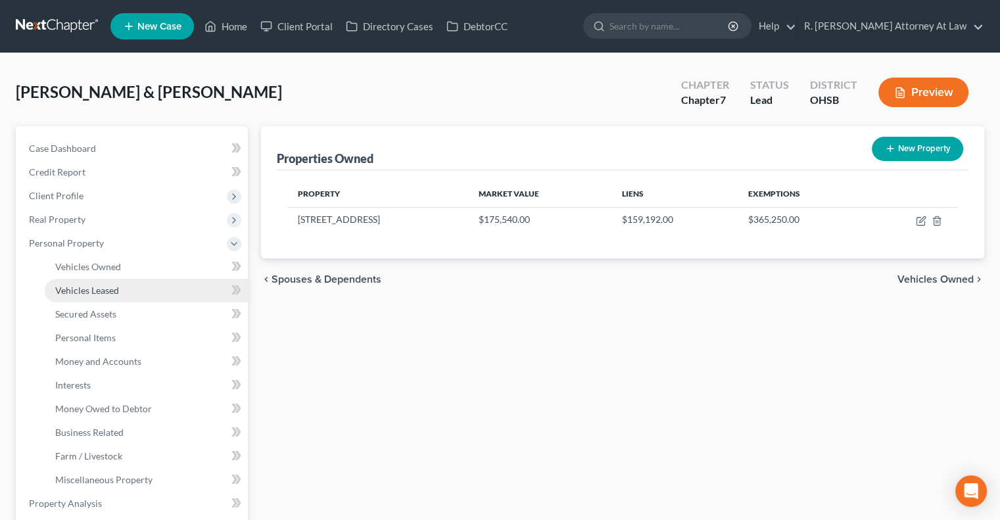
click at [66, 294] on span "Vehicles Leased" at bounding box center [87, 290] width 64 height 11
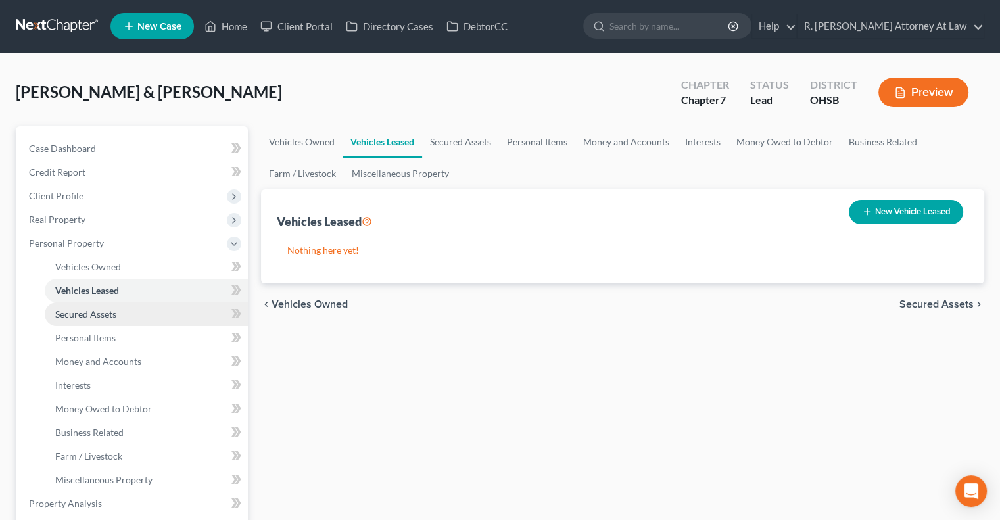
click at [67, 309] on span "Secured Assets" at bounding box center [85, 313] width 61 height 11
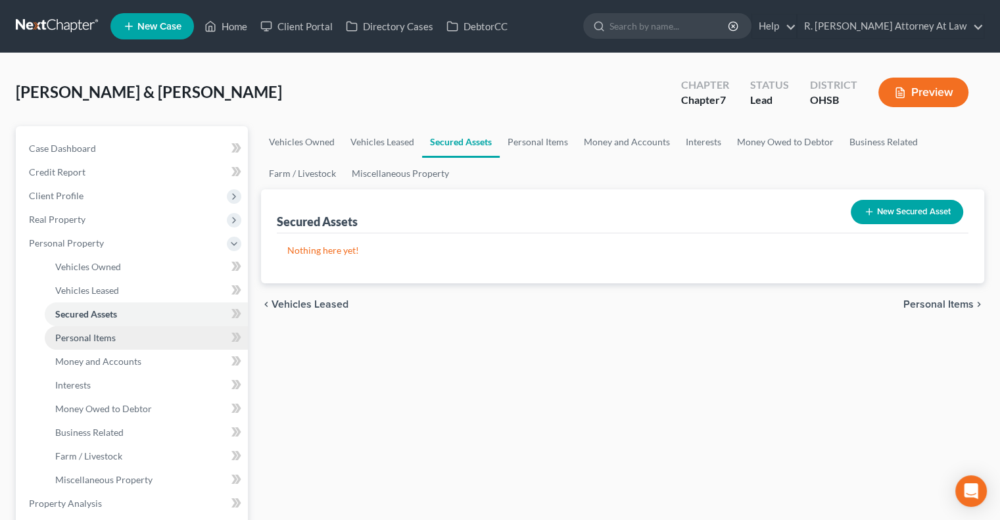
click at [71, 337] on span "Personal Items" at bounding box center [85, 337] width 60 height 11
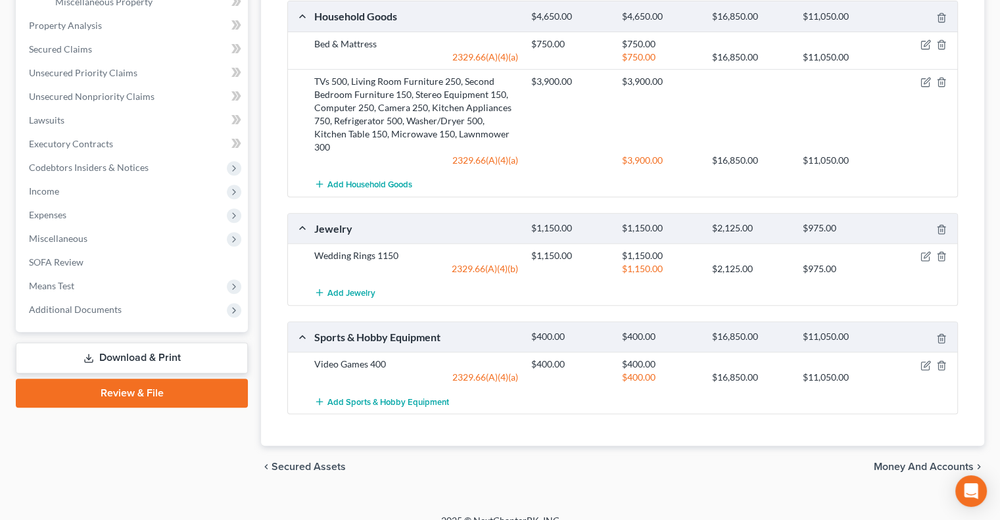
scroll to position [479, 0]
click at [923, 250] on icon "button" at bounding box center [925, 255] width 11 height 11
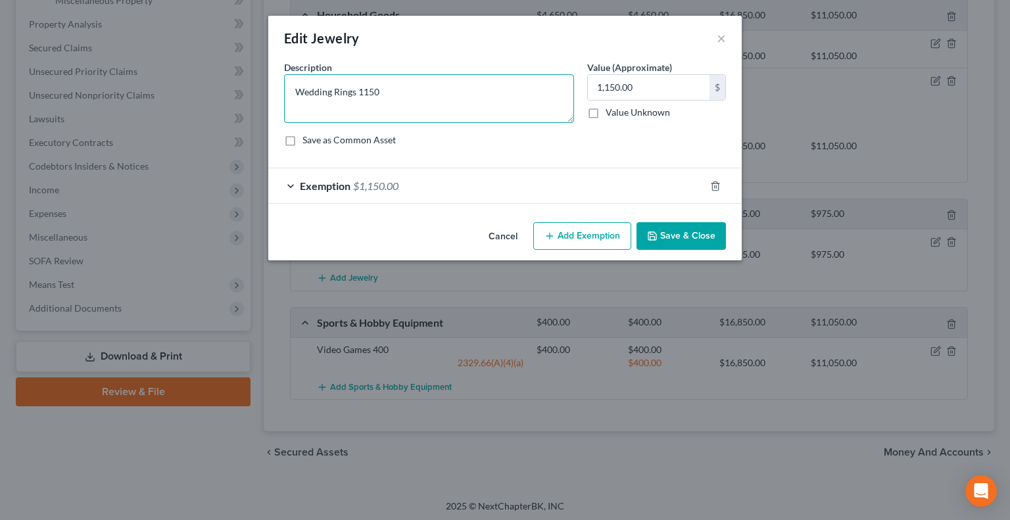
click at [353, 96] on textarea "Wedding Rings 1150" at bounding box center [429, 98] width 290 height 49
click at [358, 95] on textarea "Wedding Rings 1150" at bounding box center [429, 98] width 290 height 49
type textarea "Wedding Rings (2) 1150"
click at [665, 239] on button "Save & Close" at bounding box center [680, 236] width 89 height 28
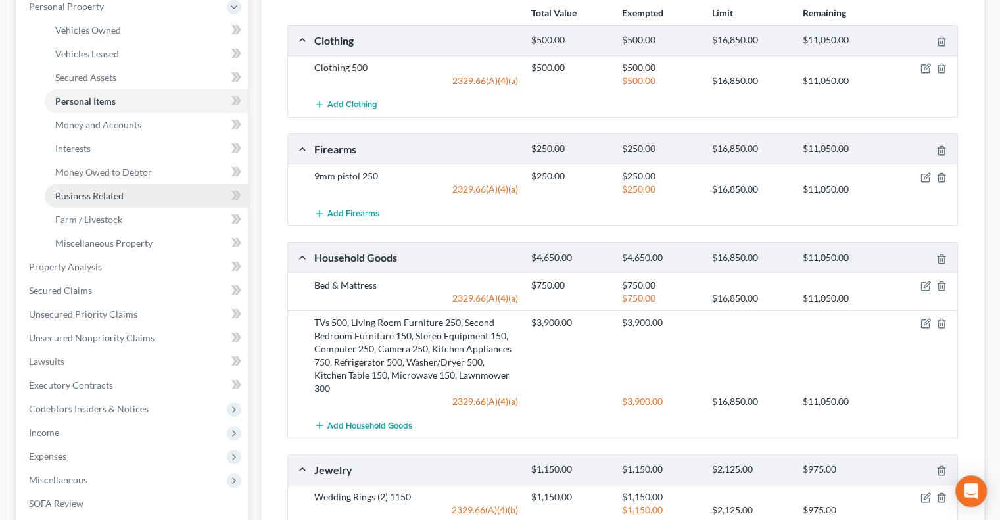
scroll to position [216, 0]
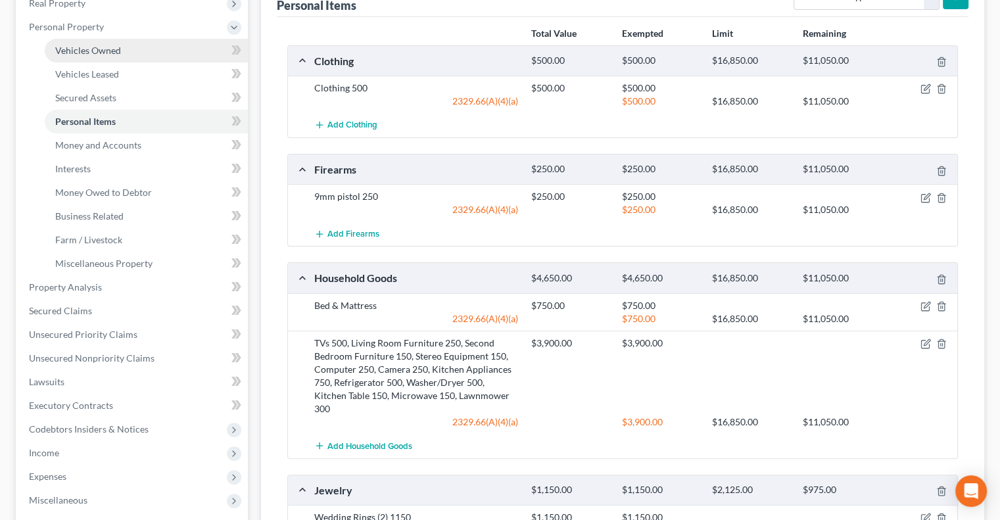
click at [76, 42] on link "Vehicles Owned" at bounding box center [146, 51] width 203 height 24
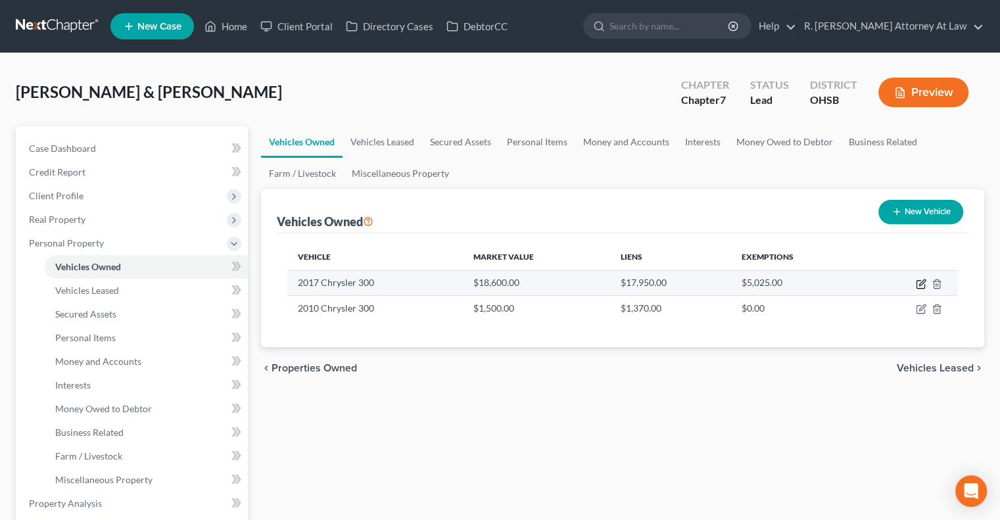
click at [921, 281] on icon "button" at bounding box center [922, 282] width 6 height 6
select select "0"
select select "9"
select select "2"
select select "1"
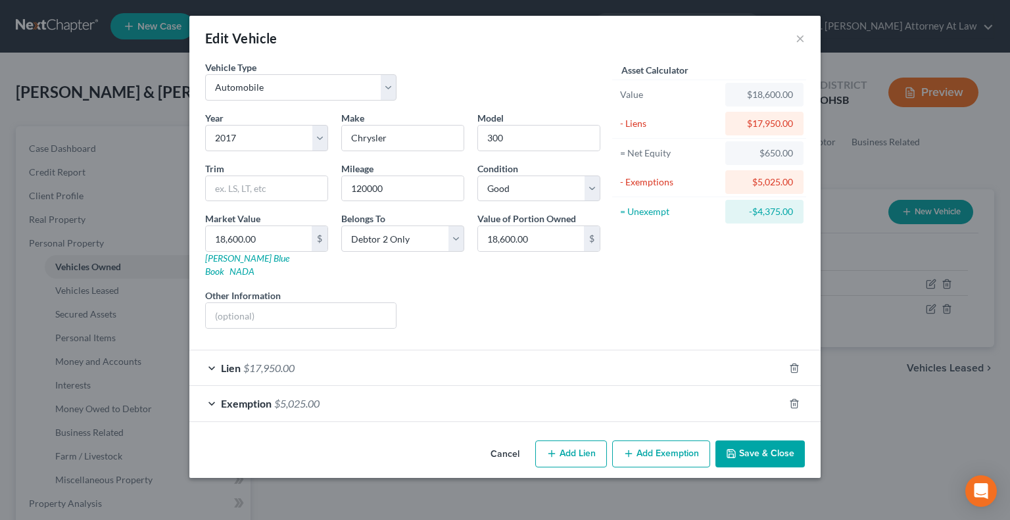
click at [768, 440] on button "Save & Close" at bounding box center [759, 454] width 89 height 28
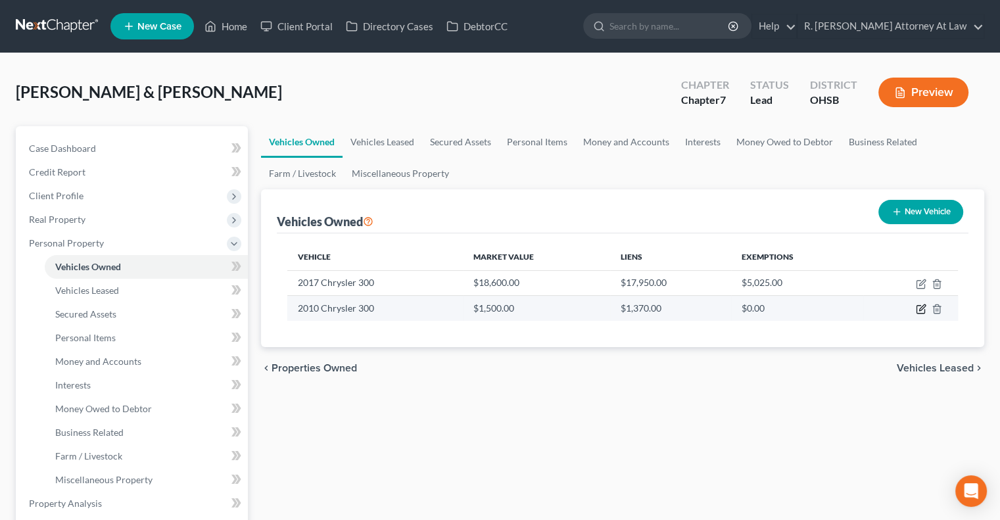
click at [918, 306] on icon "button" at bounding box center [921, 309] width 11 height 11
select select "0"
select select "16"
select select "2"
select select "0"
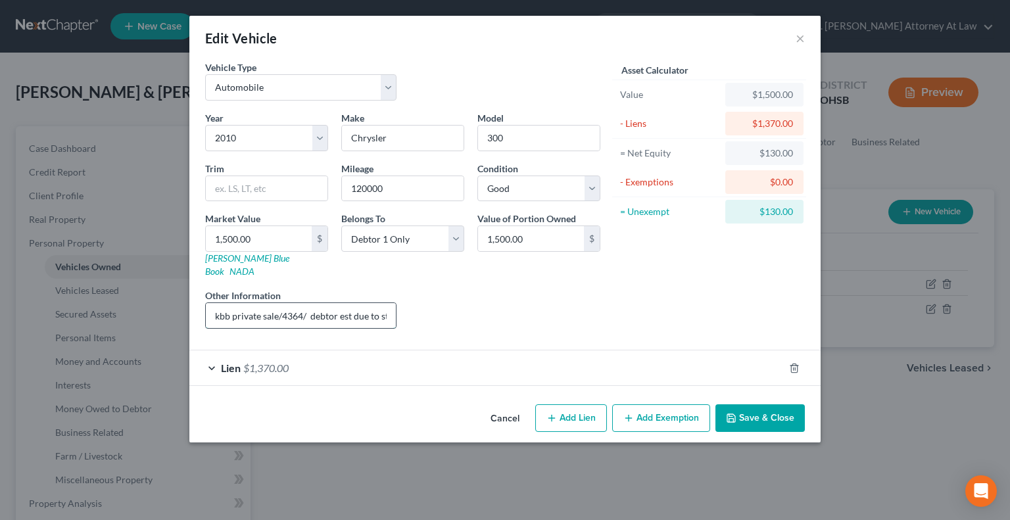
click at [373, 303] on input "kbb private sale/4364/ debtor est due to struts" at bounding box center [301, 315] width 190 height 25
type input "kbb private sale/4364/ debtor est due to struts & repairs"
click at [747, 404] on button "Save & Close" at bounding box center [759, 418] width 89 height 28
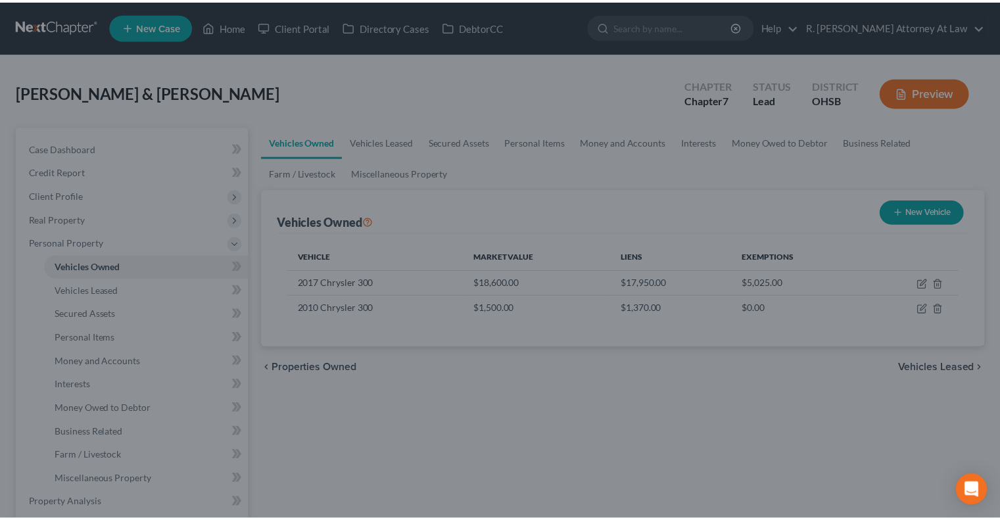
scroll to position [0, 0]
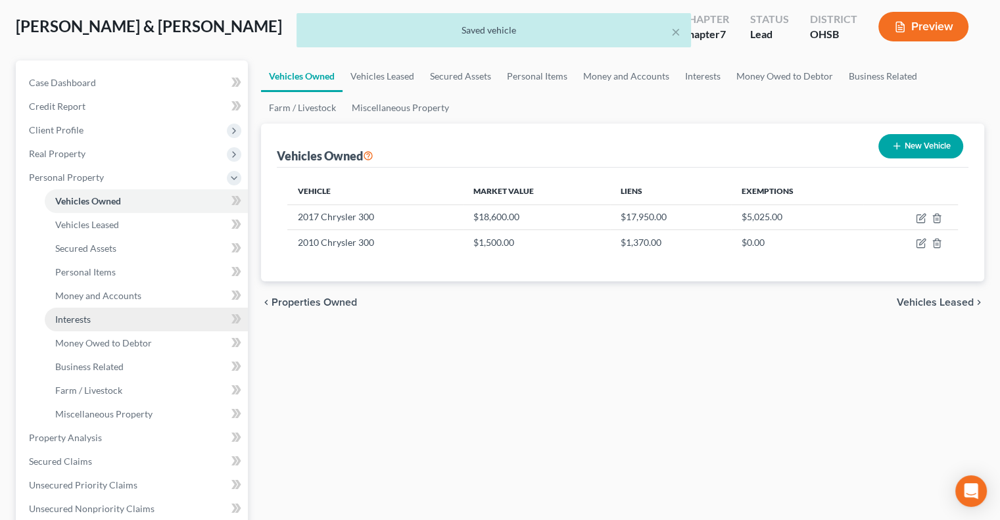
click at [66, 312] on link "Interests" at bounding box center [146, 320] width 203 height 24
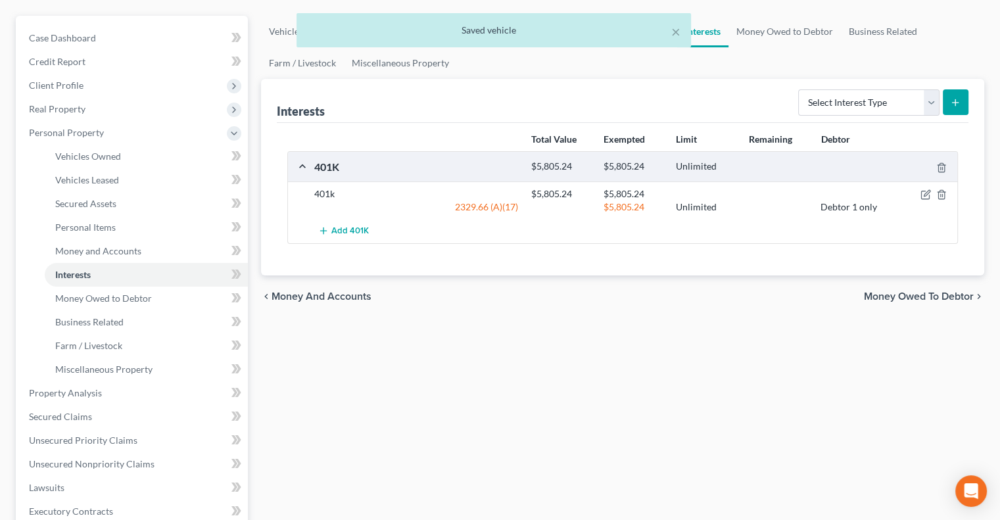
scroll to position [131, 0]
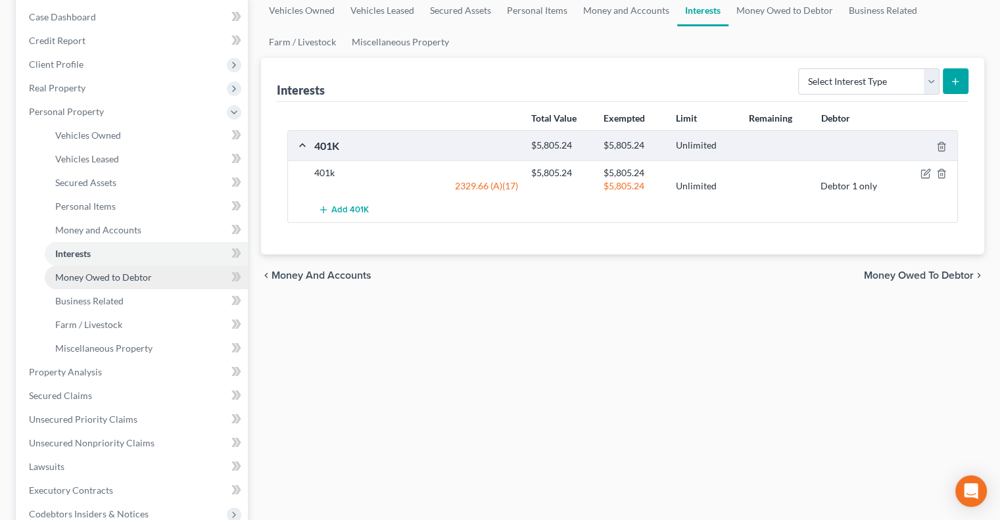
click at [89, 270] on link "Money Owed to Debtor" at bounding box center [146, 278] width 203 height 24
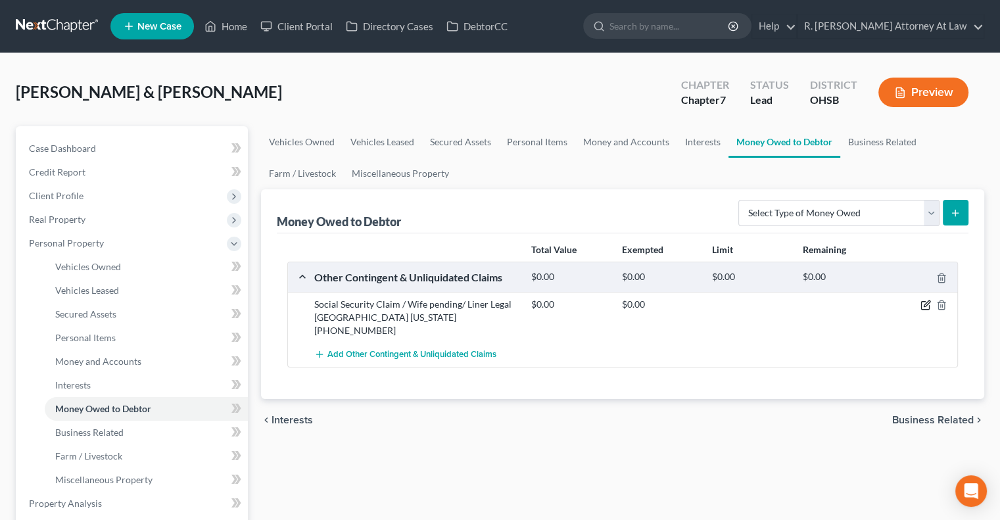
click at [928, 306] on icon "button" at bounding box center [925, 305] width 11 height 11
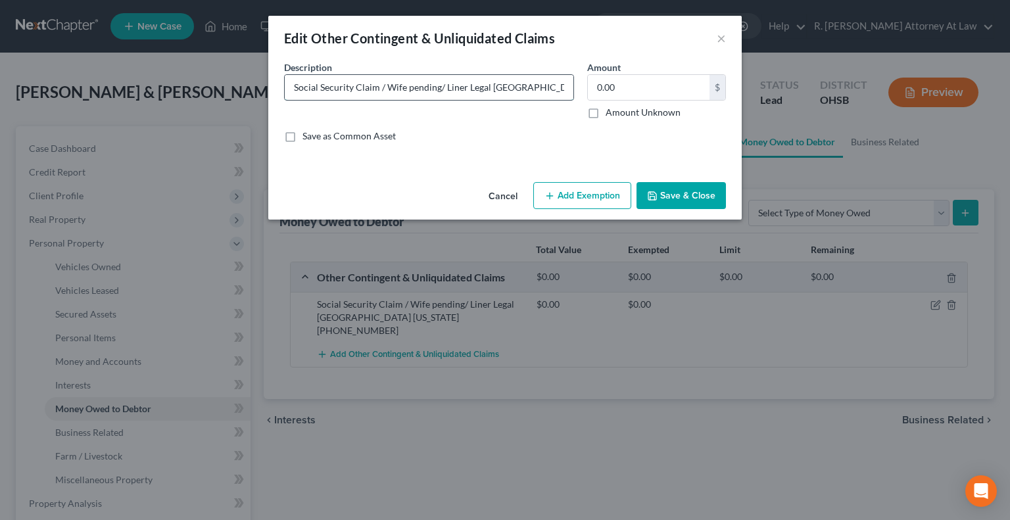
click at [408, 89] on input "Social Security Claim / Wife pending/ Liner Legal Dayton Ohio (216) 282-1773" at bounding box center [429, 87] width 289 height 25
click at [379, 89] on input "Social Security Claim / Robin Watkindpending/ Liner Legal Dayton Ohio (216) 282…" at bounding box center [429, 87] width 289 height 25
click at [488, 86] on input "Social Security Claim pending for Robin Watkindpending/ Liner Legal Dayton Ohio…" at bounding box center [429, 87] width 289 height 25
click at [536, 83] on input "Social Security Claim pending for Robin Watkind/ Liner Legal Dayton Ohio (216) …" at bounding box center [429, 87] width 289 height 25
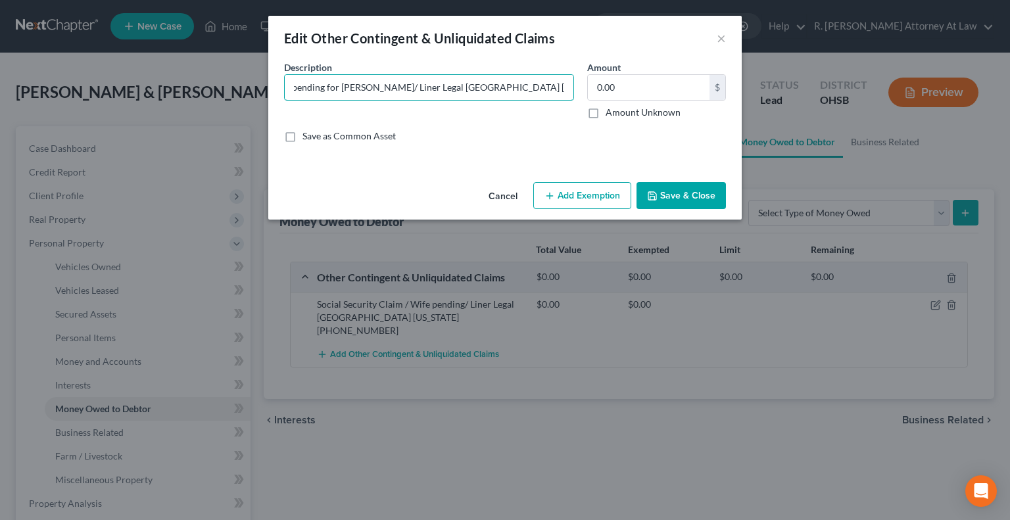
type input "Social Security Claim pending for Robin Watkind/ Liner Legal Dayton Ohio (216) …"
click at [589, 189] on button "Add Exemption" at bounding box center [582, 196] width 98 height 28
select select "2"
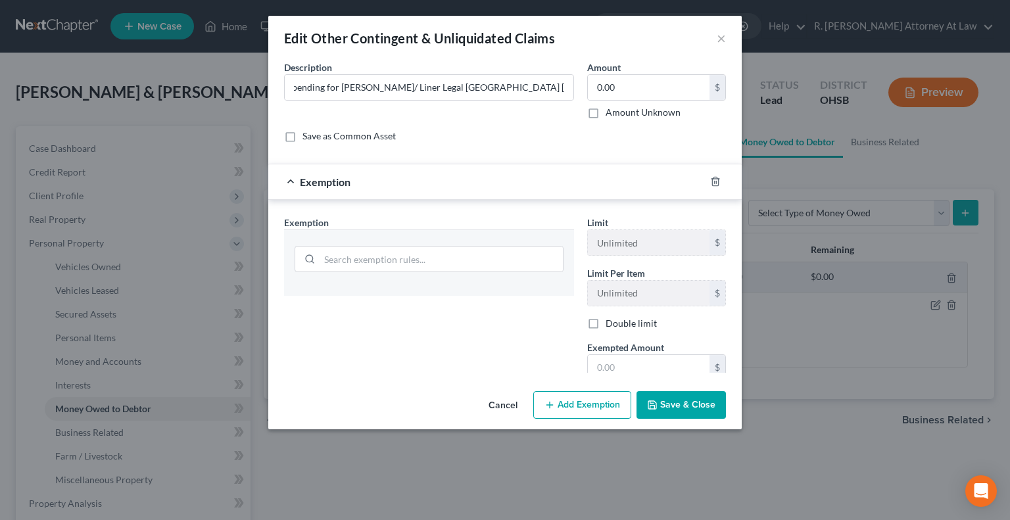
scroll to position [0, 0]
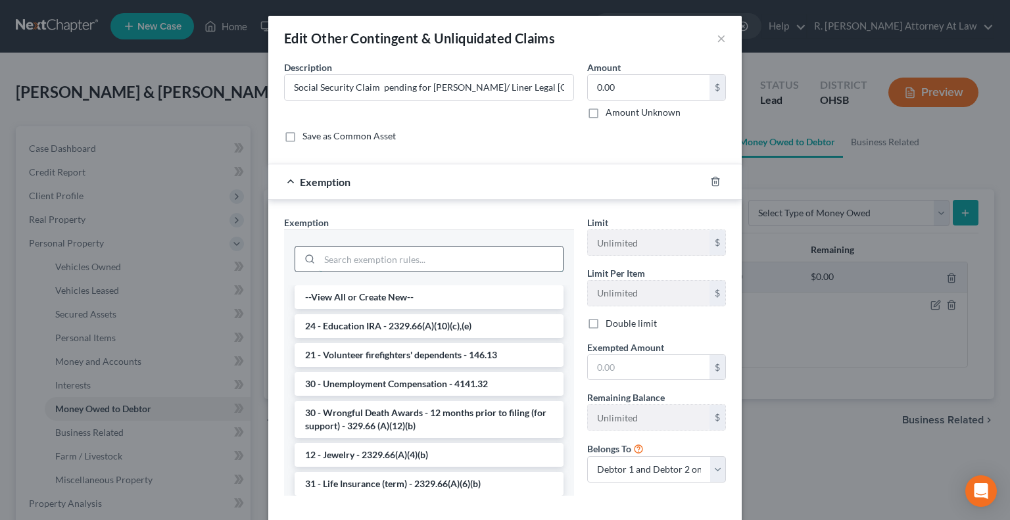
click at [359, 252] on input "search" at bounding box center [440, 259] width 243 height 25
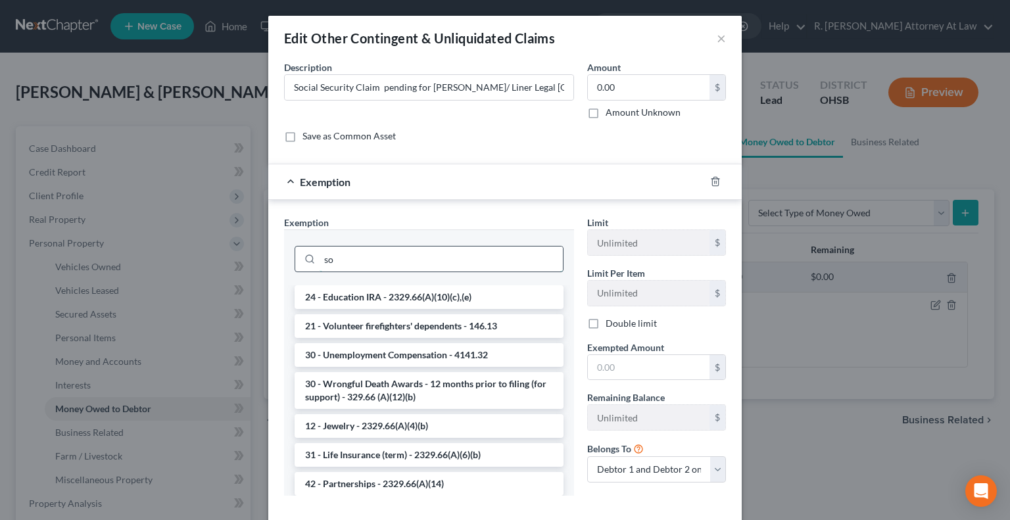
type input "s"
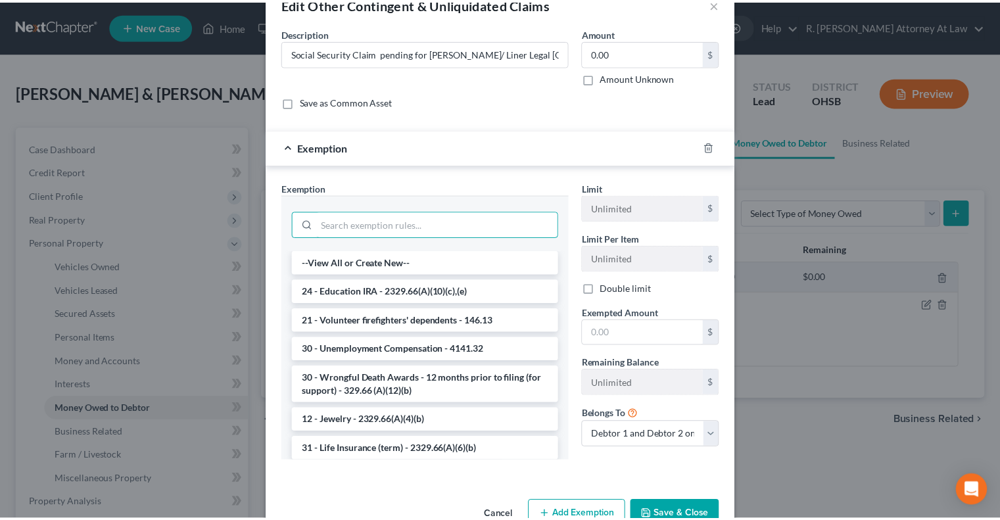
scroll to position [68, 0]
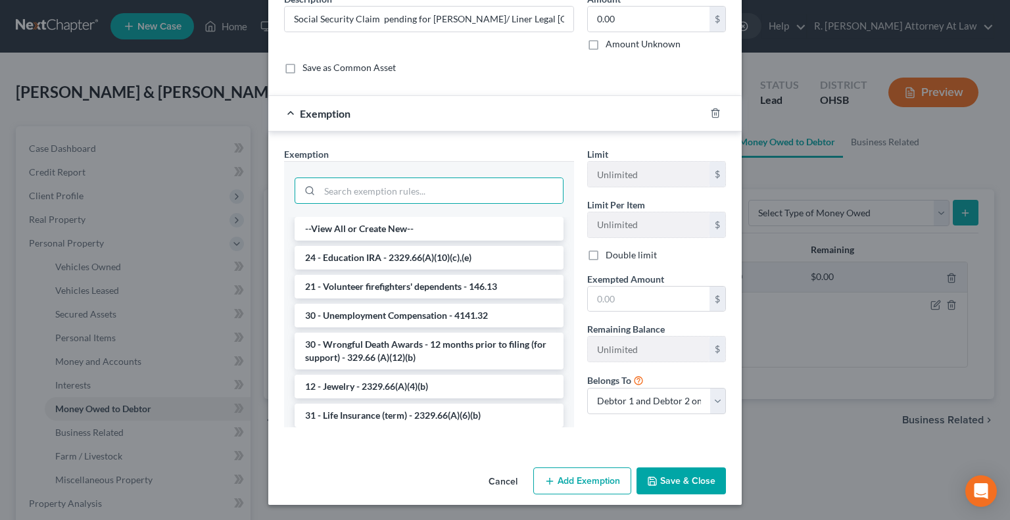
click at [661, 484] on button "Save & Close" at bounding box center [680, 481] width 89 height 28
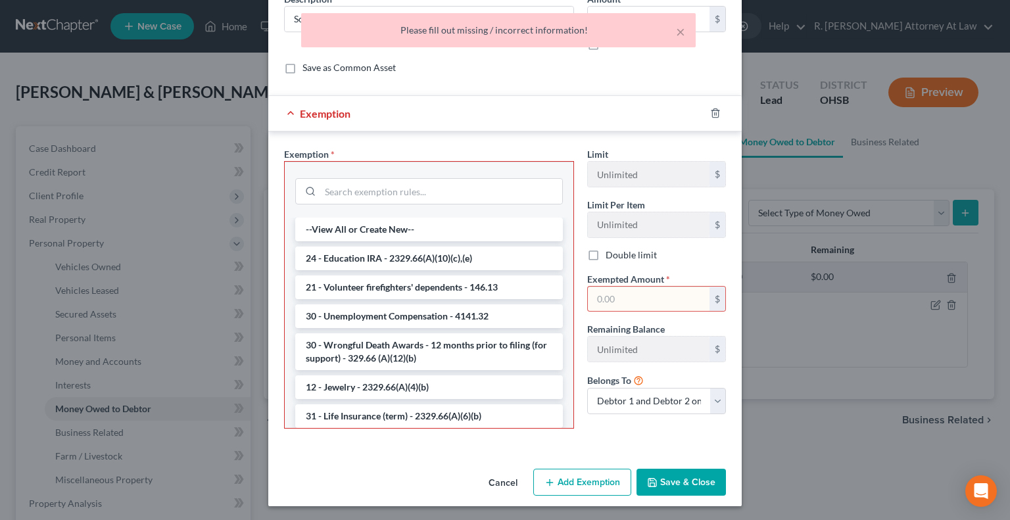
click at [499, 477] on button "Cancel" at bounding box center [503, 483] width 50 height 26
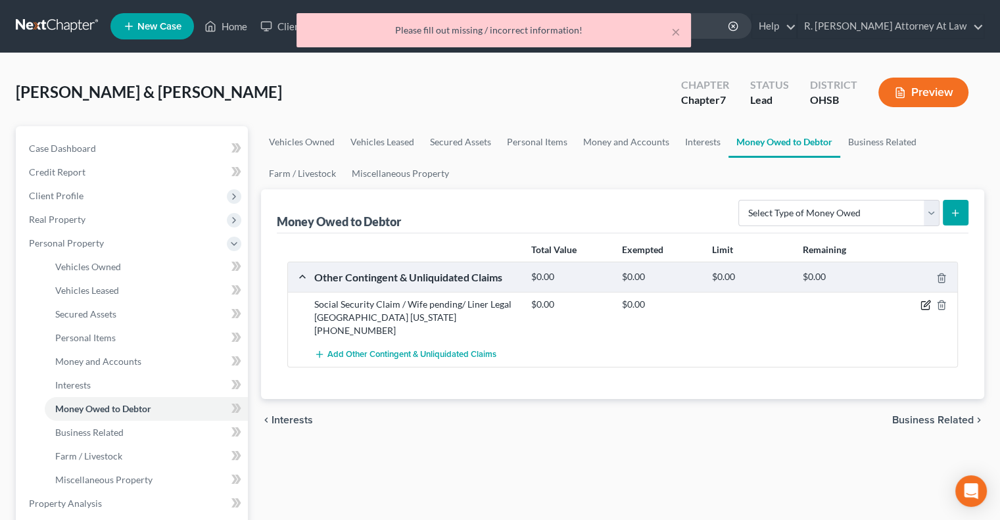
click at [924, 304] on icon "button" at bounding box center [927, 304] width 6 height 6
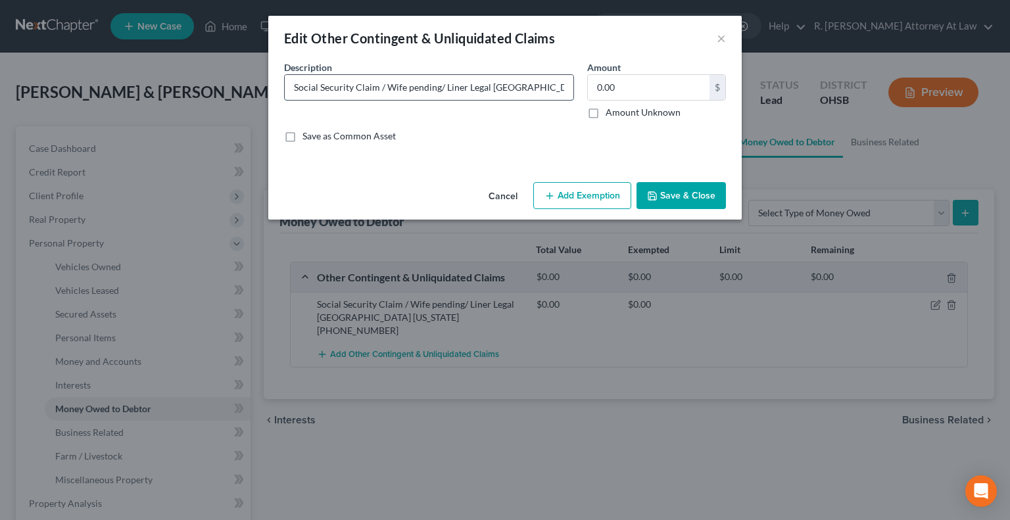
drag, startPoint x: 382, startPoint y: 87, endPoint x: 356, endPoint y: 97, distance: 27.9
click at [382, 87] on input "Social Security Claim / Wife pending/ Liner Legal Dayton Ohio (216) 282-1773" at bounding box center [429, 87] width 289 height 25
type input "Social Security Claim pending for Robin Watkins/ Liner Legal Dayton Ohio (216) …"
click at [686, 191] on button "Save & Close" at bounding box center [680, 196] width 89 height 28
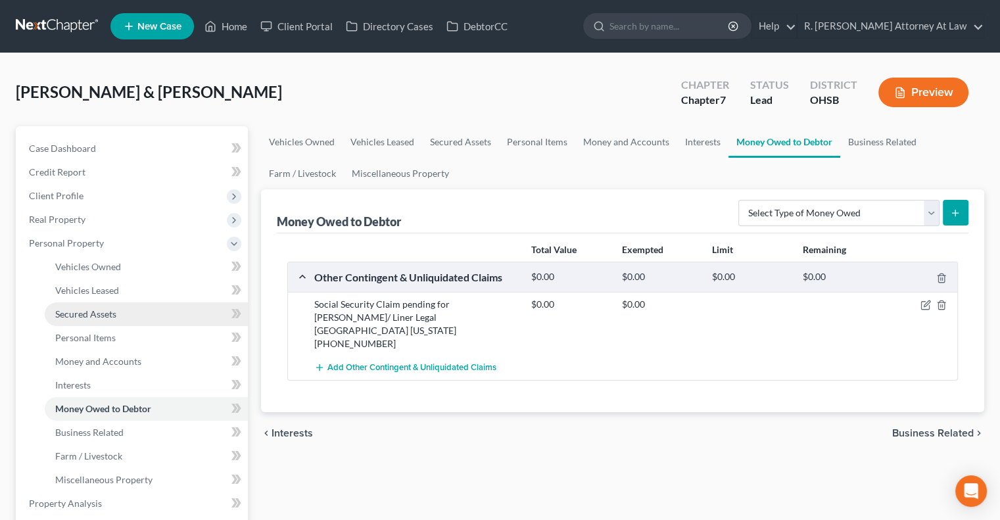
scroll to position [131, 0]
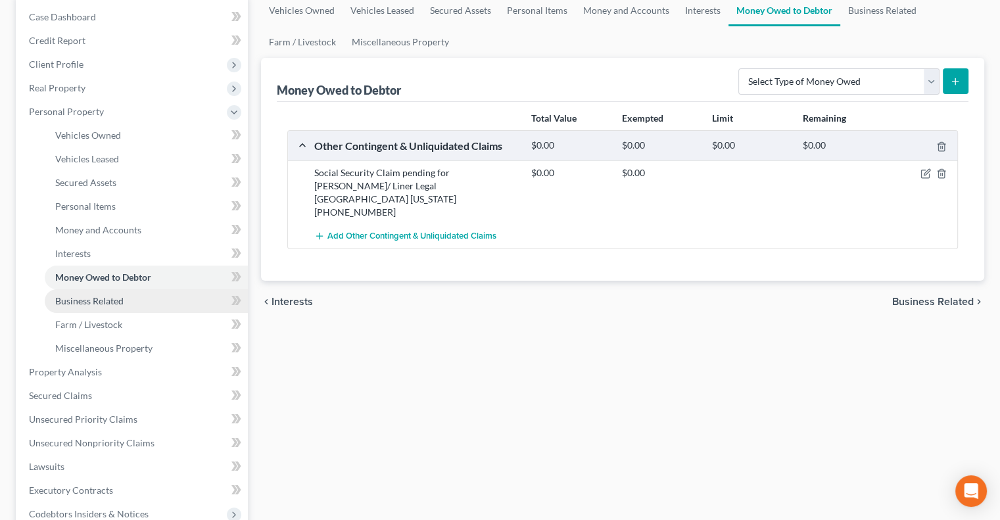
click at [82, 302] on span "Business Related" at bounding box center [89, 300] width 68 height 11
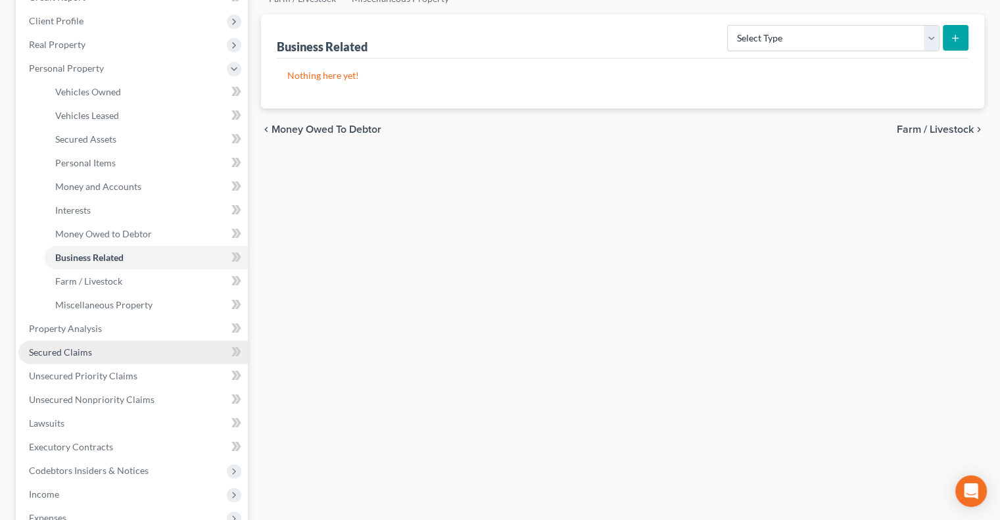
scroll to position [263, 0]
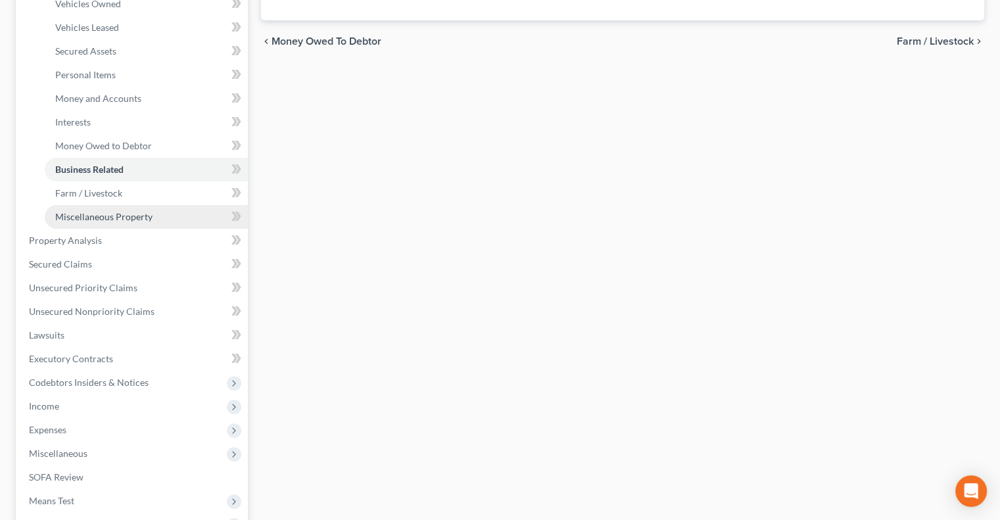
click at [68, 212] on span "Miscellaneous Property" at bounding box center [103, 216] width 97 height 11
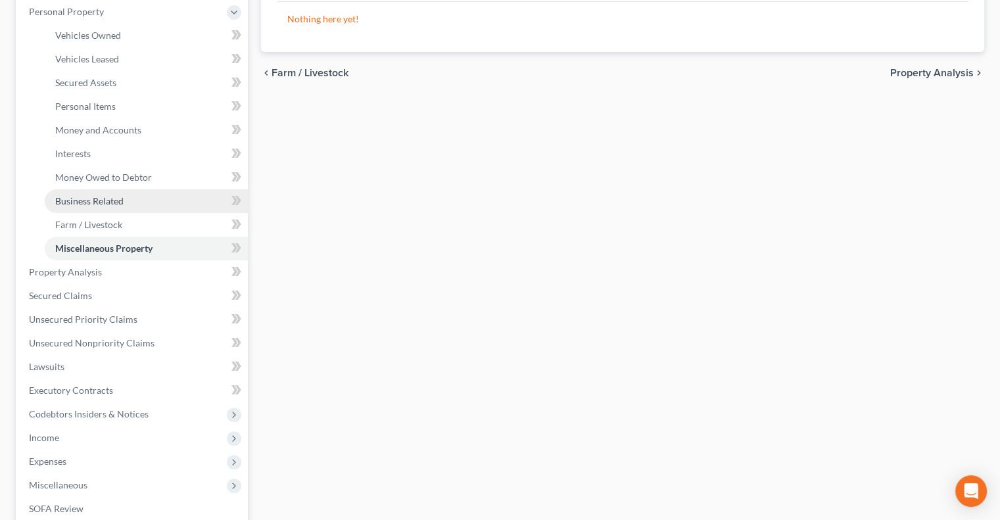
scroll to position [263, 0]
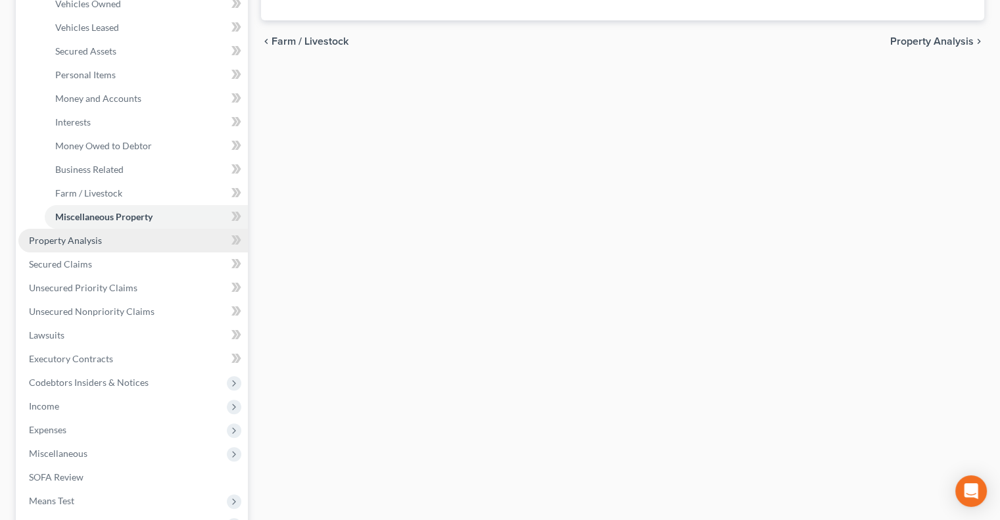
click at [76, 235] on span "Property Analysis" at bounding box center [65, 240] width 73 height 11
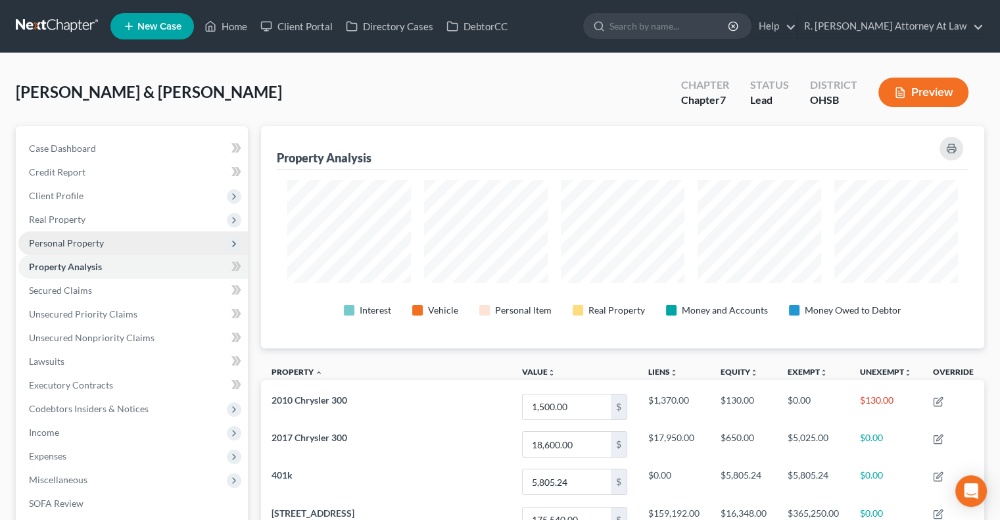
click at [51, 237] on span "Personal Property" at bounding box center [66, 242] width 75 height 11
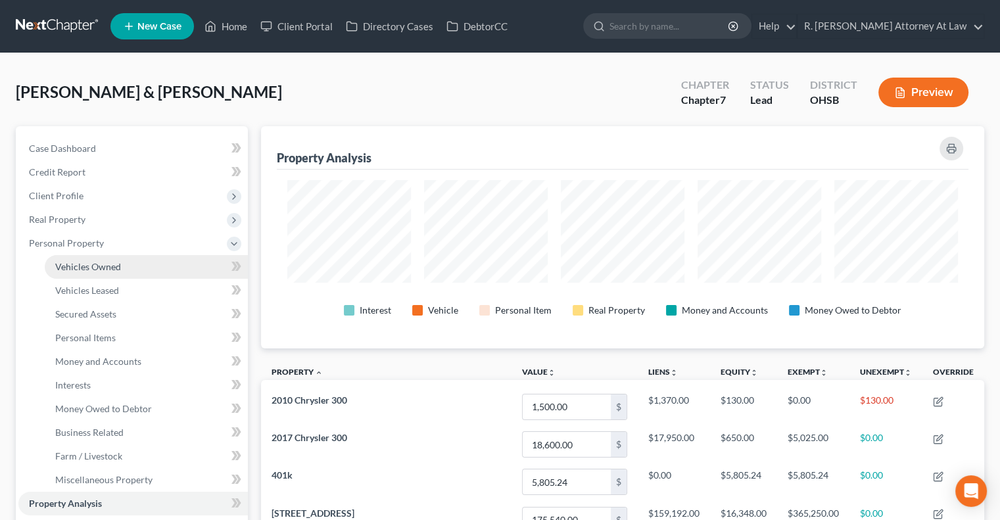
click at [70, 269] on span "Vehicles Owned" at bounding box center [88, 266] width 66 height 11
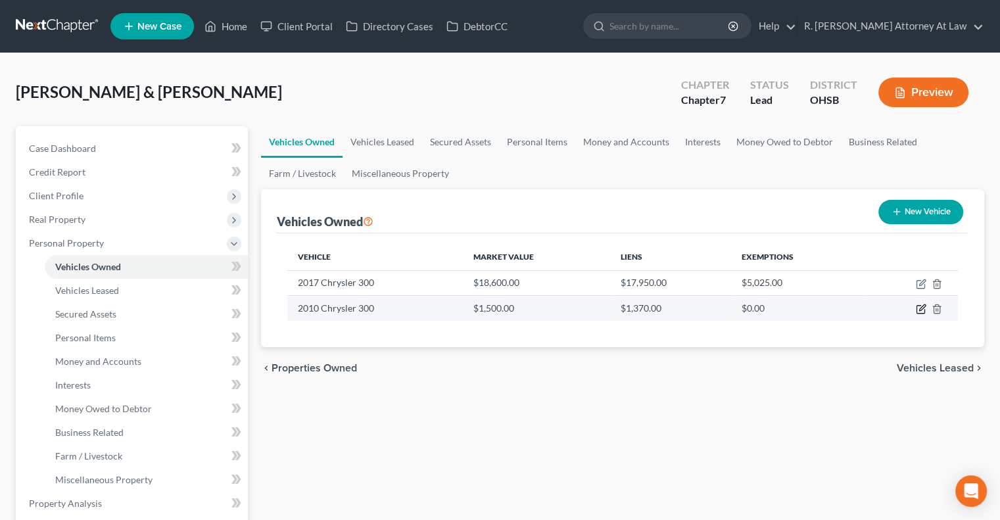
click at [918, 306] on icon "button" at bounding box center [921, 309] width 11 height 11
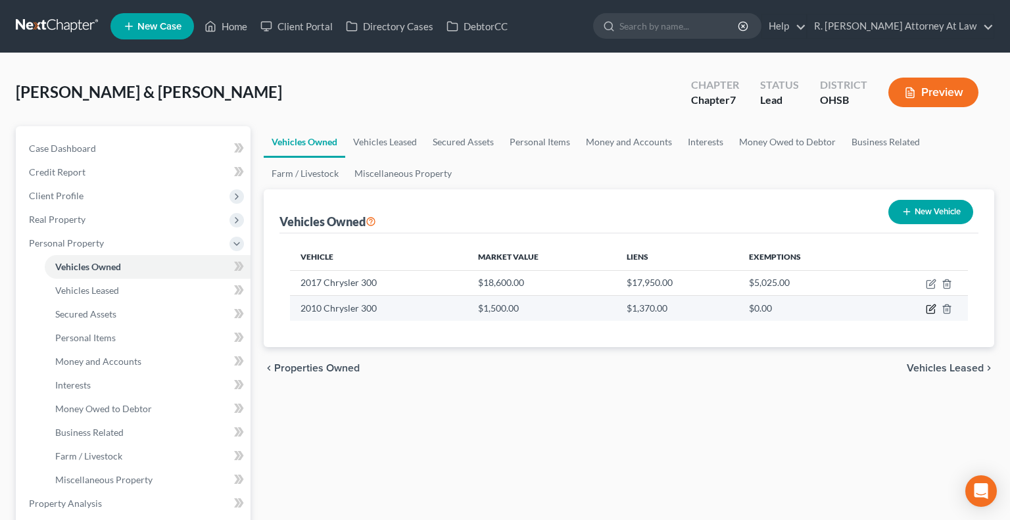
select select "0"
select select "16"
select select "2"
select select "0"
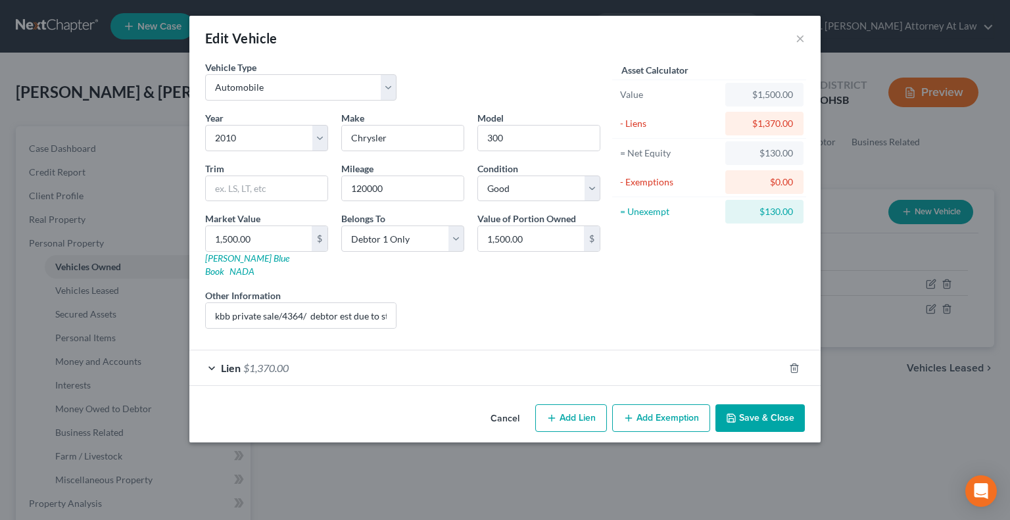
click at [660, 404] on button "Add Exemption" at bounding box center [661, 418] width 98 height 28
select select "2"
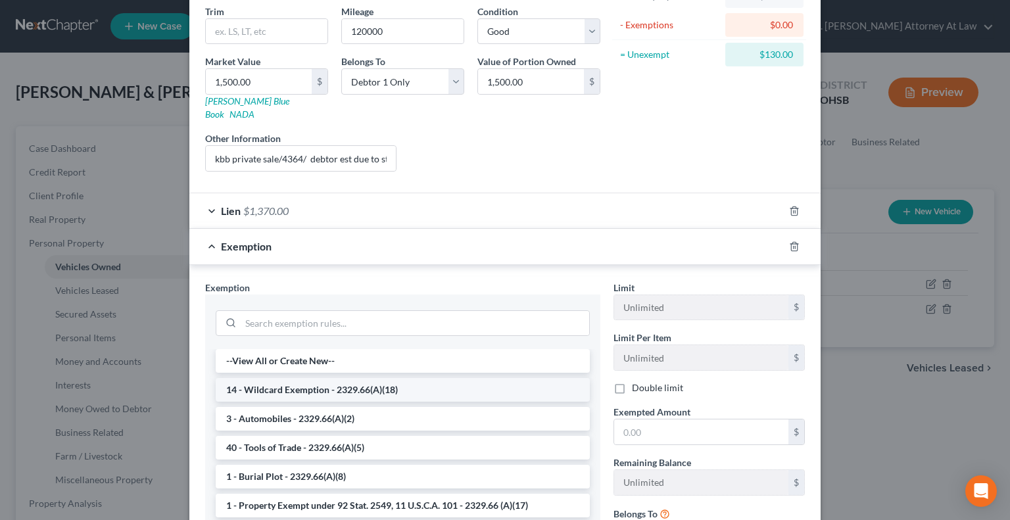
scroll to position [197, 0]
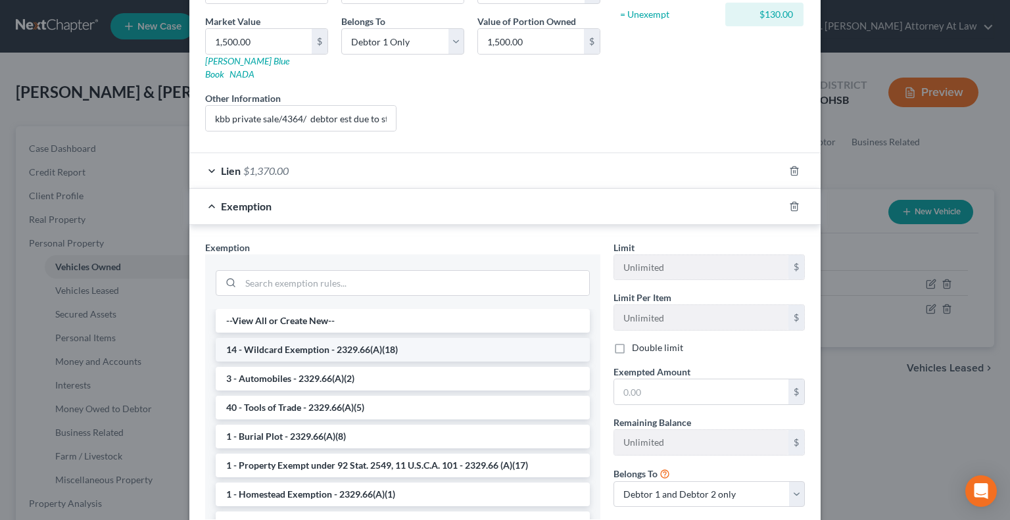
click at [265, 338] on li "14 - Wildcard Exemption - 2329.66(A)(18)" at bounding box center [403, 350] width 374 height 24
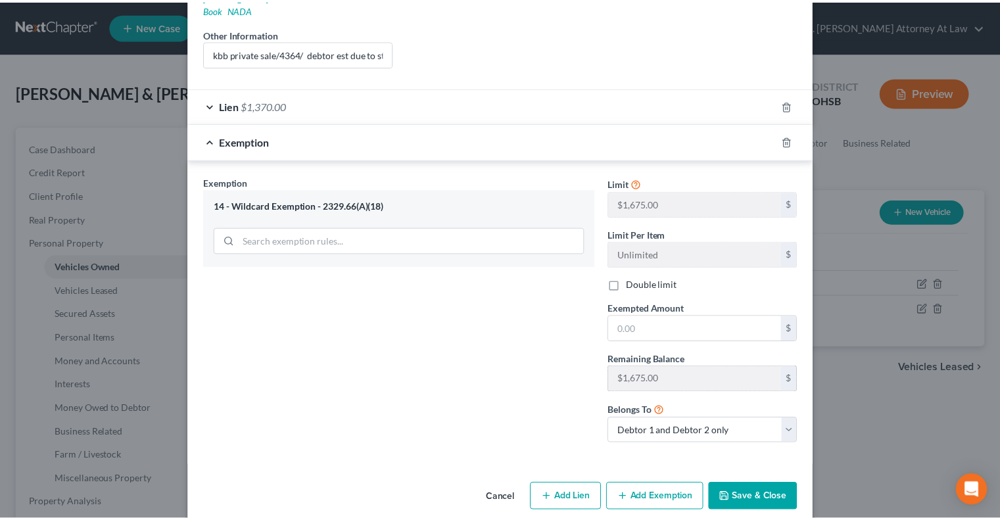
scroll to position [263, 0]
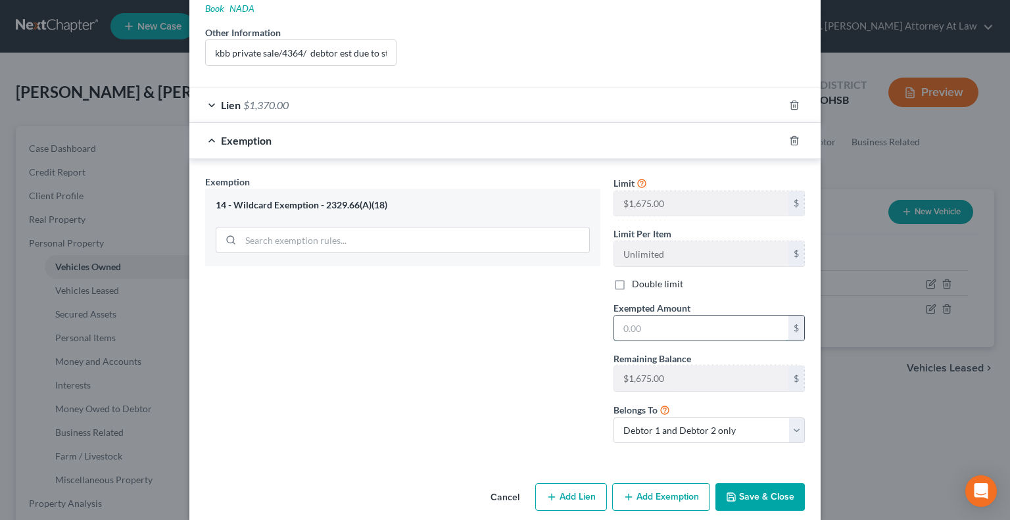
click at [632, 316] on input "text" at bounding box center [701, 328] width 174 height 25
type input "130"
click at [684, 417] on select "Debtor 1 only Debtor 2 only Debtor 1 and Debtor 2 only" at bounding box center [708, 430] width 191 height 26
select select "0"
click at [613, 417] on select "Debtor 1 only Debtor 2 only Debtor 1 and Debtor 2 only" at bounding box center [708, 430] width 191 height 26
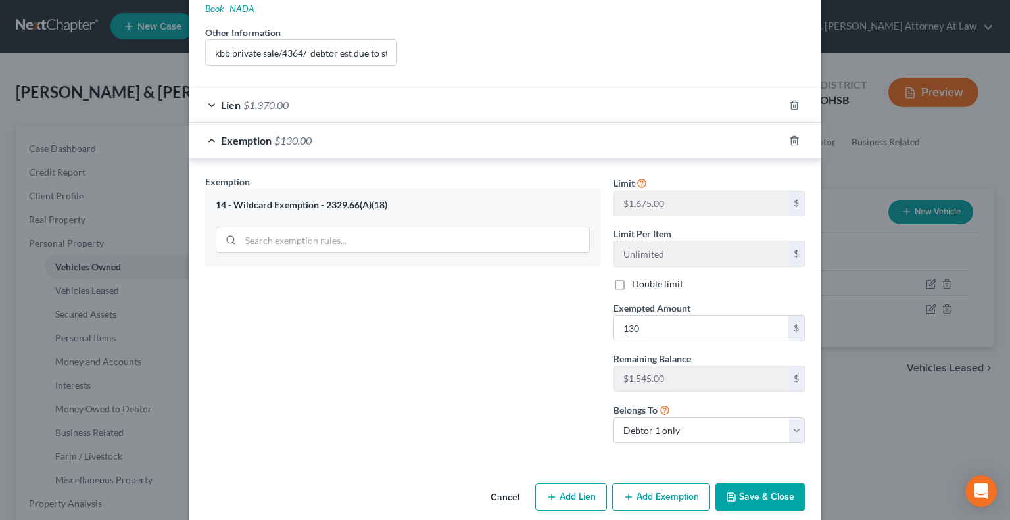
click at [754, 484] on button "Save & Close" at bounding box center [759, 497] width 89 height 28
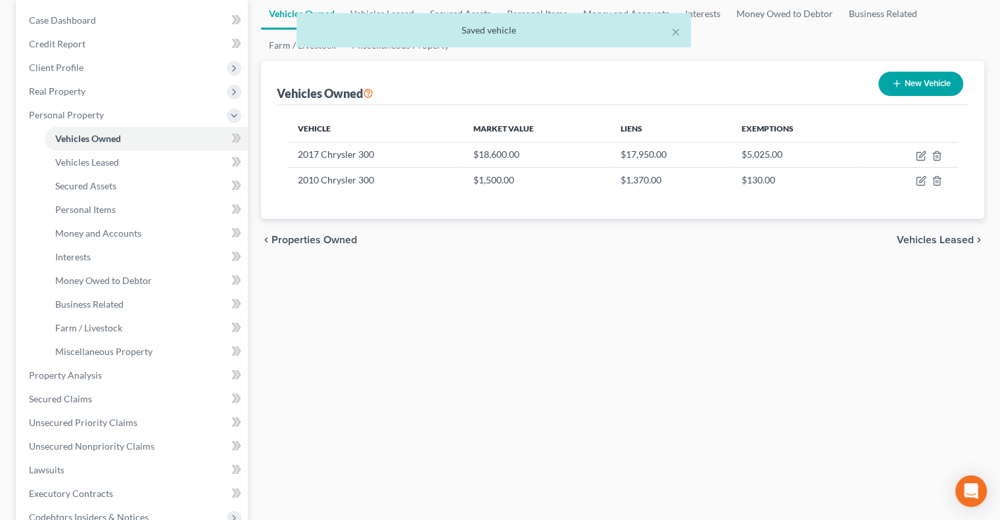
scroll to position [131, 0]
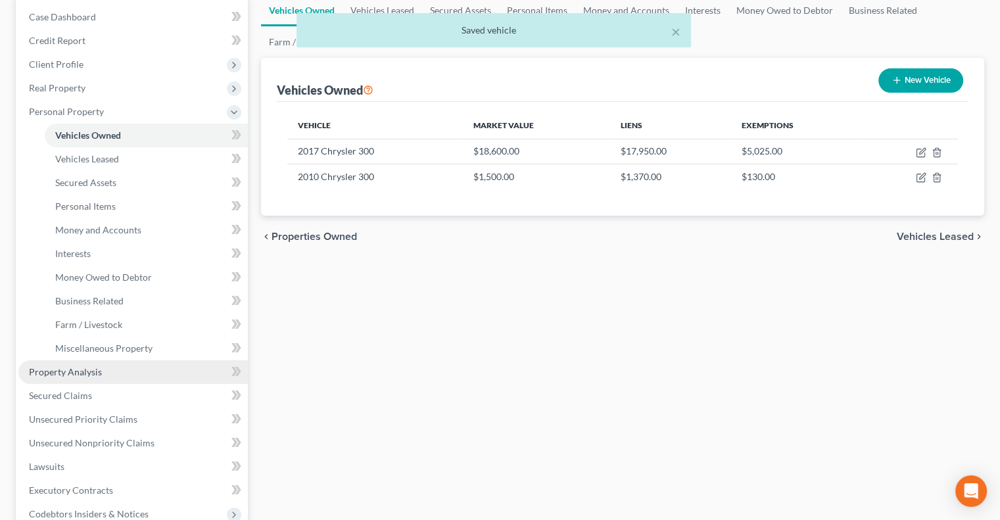
click at [79, 375] on span "Property Analysis" at bounding box center [65, 371] width 73 height 11
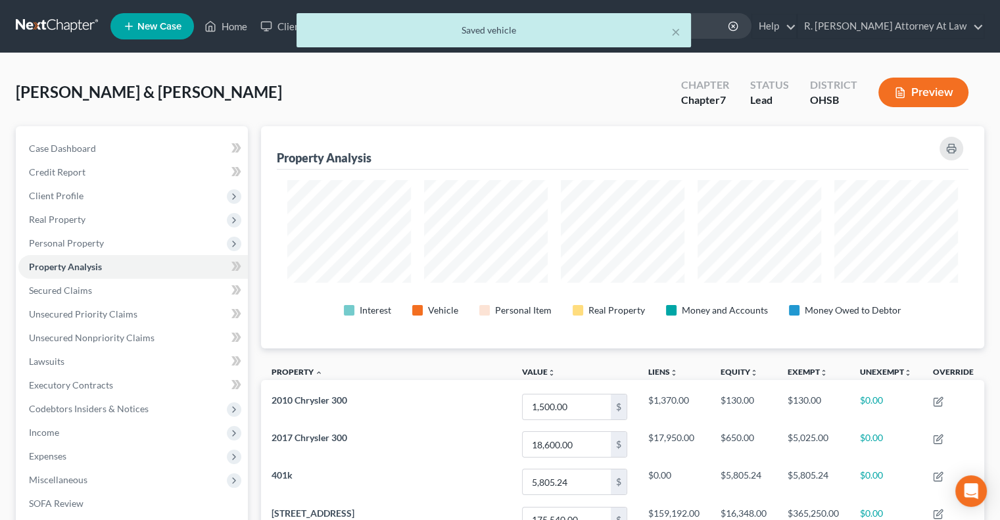
scroll to position [657145, 656644]
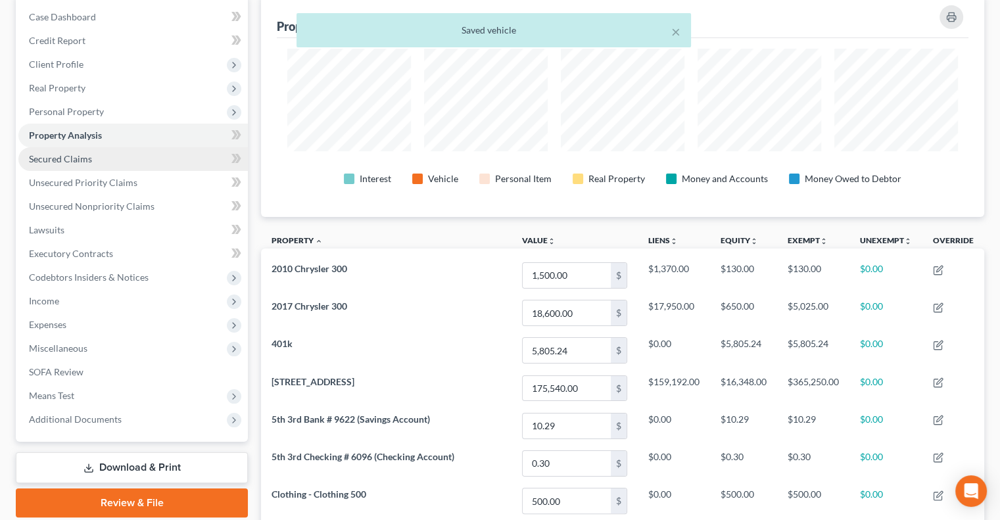
click at [61, 156] on span "Secured Claims" at bounding box center [60, 158] width 63 height 11
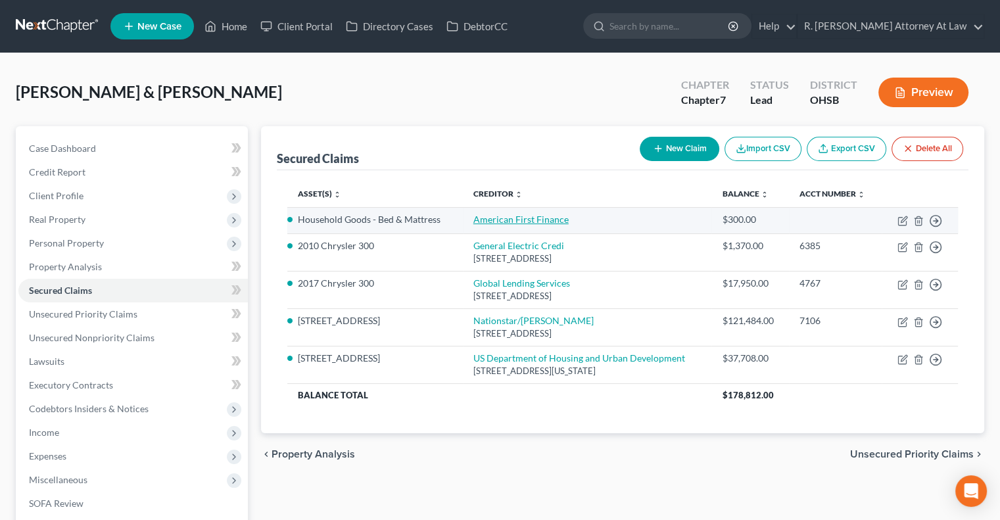
click at [488, 222] on link "American First Finance" at bounding box center [520, 219] width 95 height 11
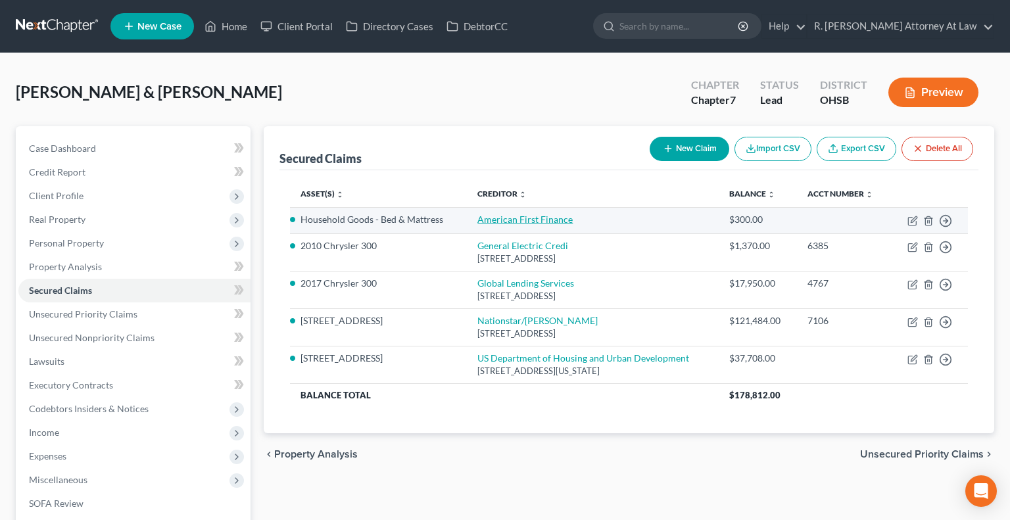
select select "2"
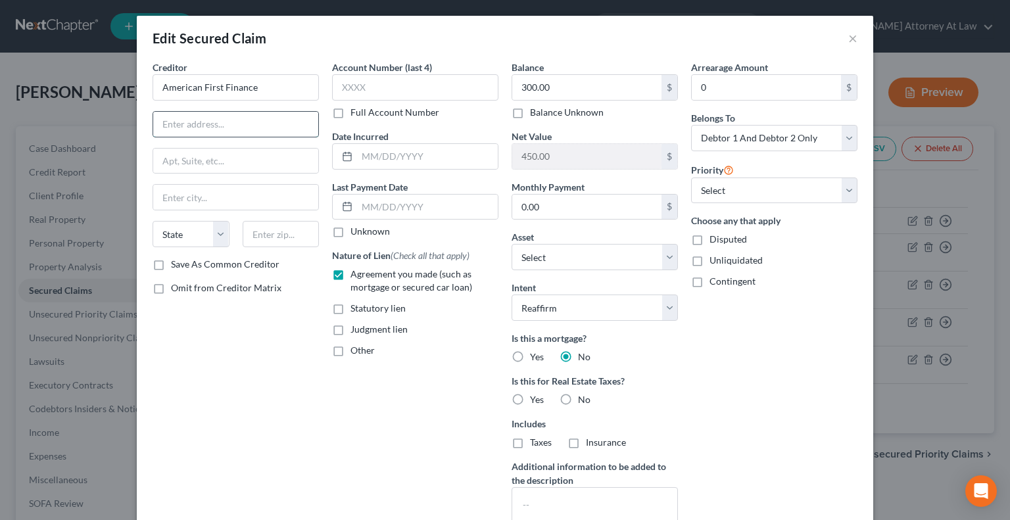
paste input "3100 Olympus Blvd, Suite 300, Coppell, Texas 75019"
type input "3100 Olympus Blvd, Suite 300, Coppell, Texas 75019"
click at [263, 237] on input "text" at bounding box center [281, 234] width 77 height 26
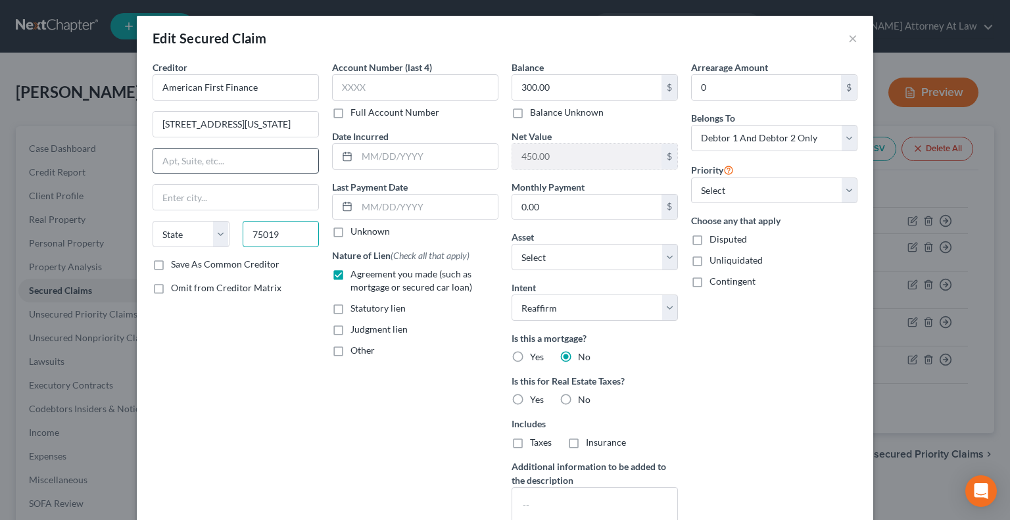
type input "75019"
click at [212, 158] on input "text" at bounding box center [235, 161] width 165 height 25
type input "Coppell"
select select "45"
type input "Suite 300"
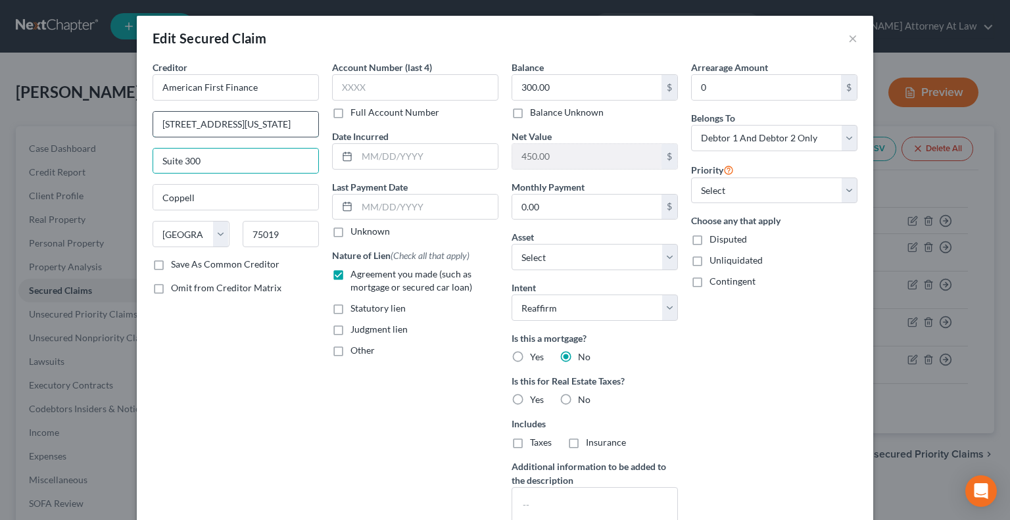
click at [239, 126] on input "3100 Olympus Blvd, Suite 300, Coppell, Texas 75019" at bounding box center [235, 124] width 165 height 25
type input "3100 Olympus Blvd."
click at [402, 154] on input "text" at bounding box center [427, 156] width 141 height 25
type input "2024"
click at [447, 371] on div "Account Number (last 4) Full Account Number Date Incurred 2024 Last Payment Dat…" at bounding box center [414, 303] width 179 height 486
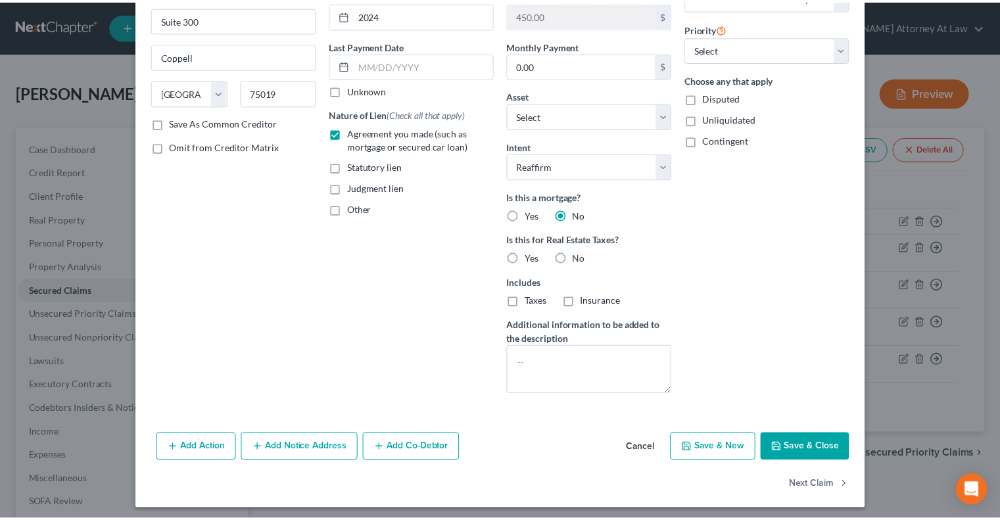
scroll to position [145, 0]
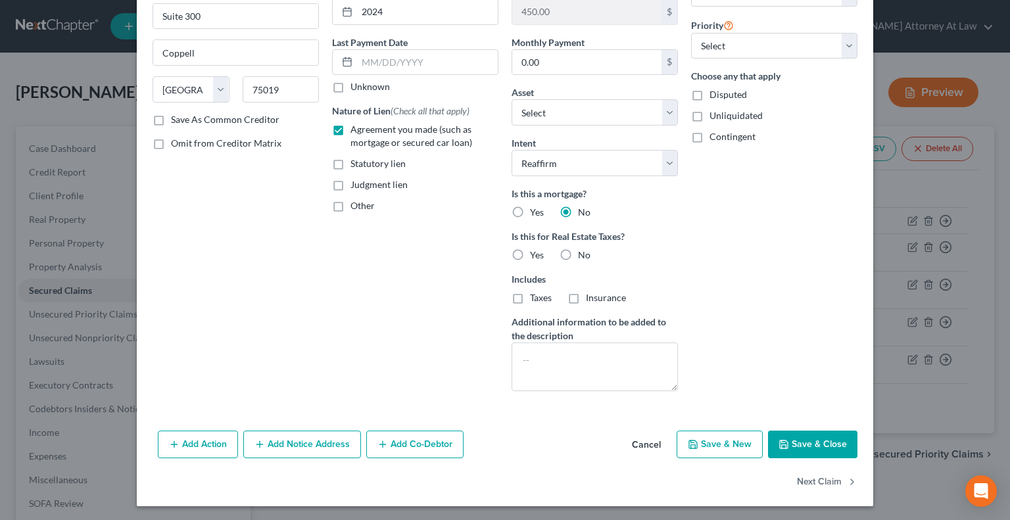
click at [797, 444] on button "Save & Close" at bounding box center [812, 445] width 89 height 28
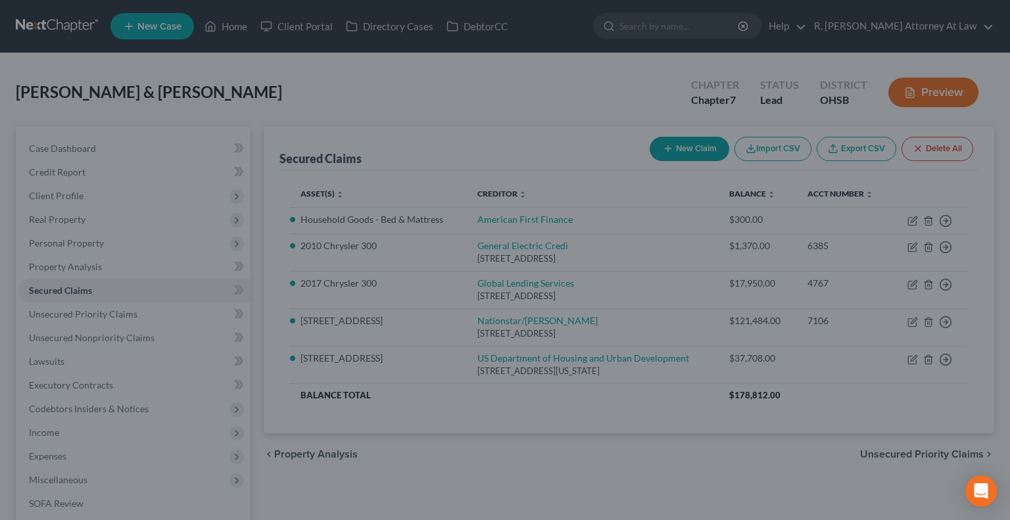
select select "8"
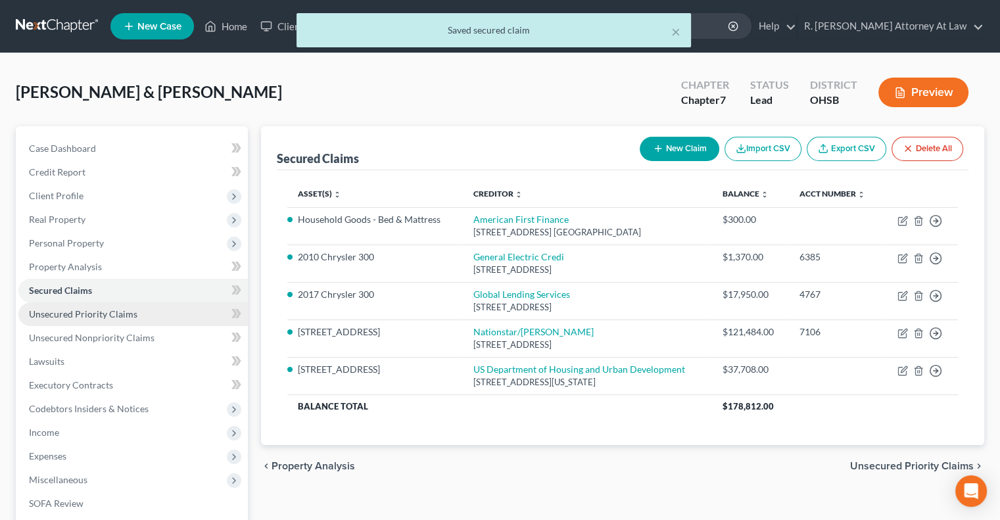
click at [35, 311] on span "Unsecured Priority Claims" at bounding box center [83, 313] width 108 height 11
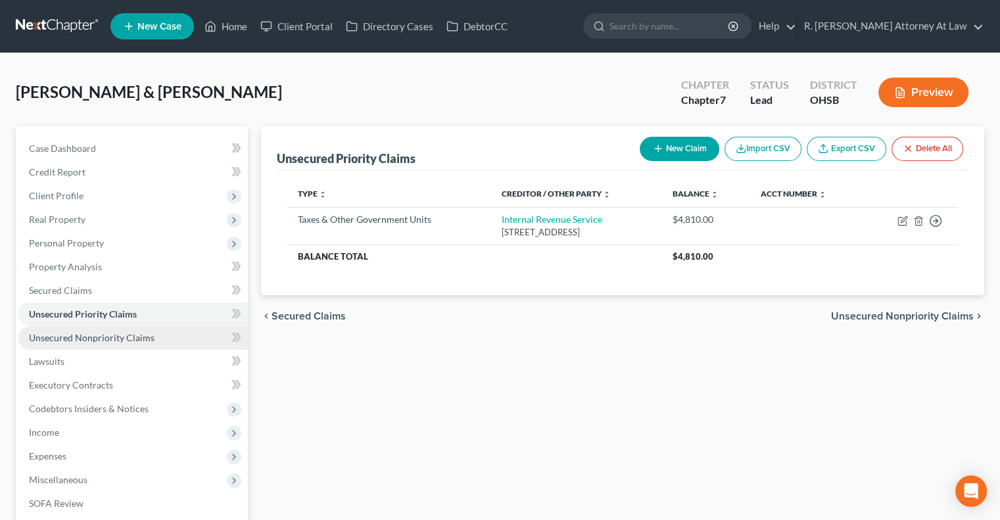
click at [54, 342] on span "Unsecured Nonpriority Claims" at bounding box center [92, 337] width 126 height 11
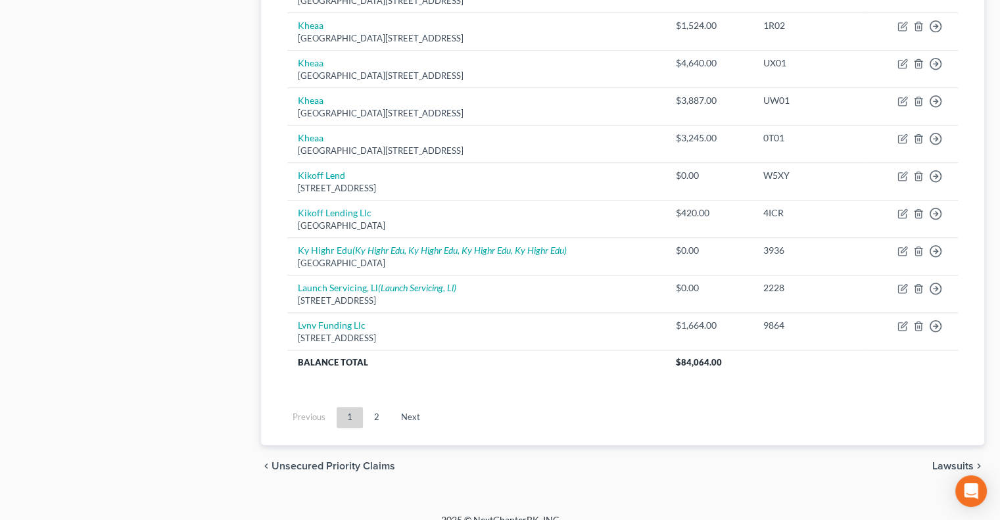
scroll to position [986, 0]
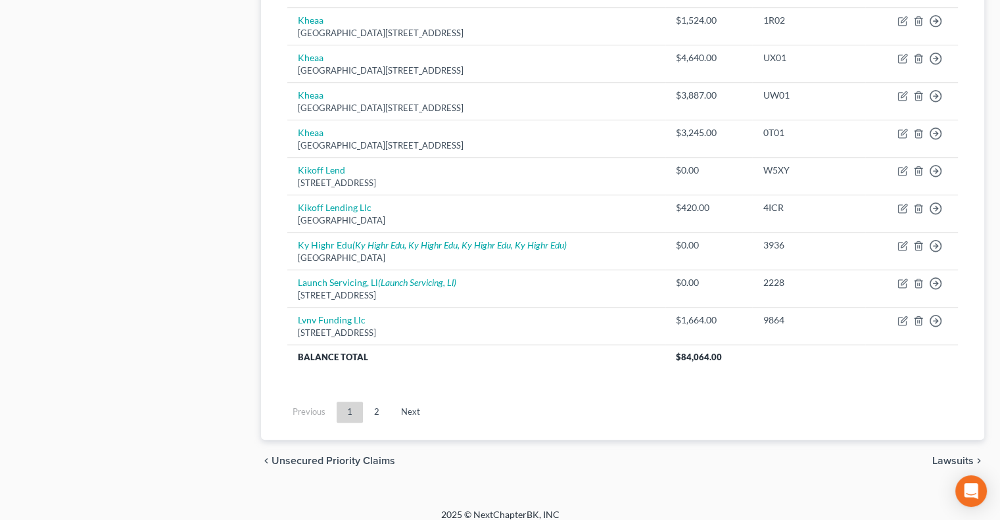
click at [376, 406] on link "2" at bounding box center [377, 412] width 26 height 21
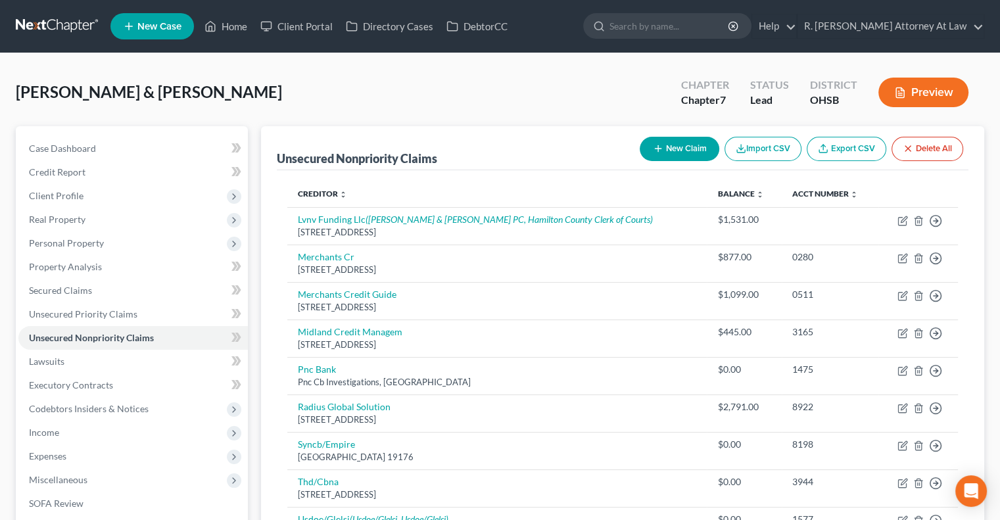
scroll to position [0, 0]
click at [37, 356] on span "Lawsuits" at bounding box center [46, 361] width 35 height 11
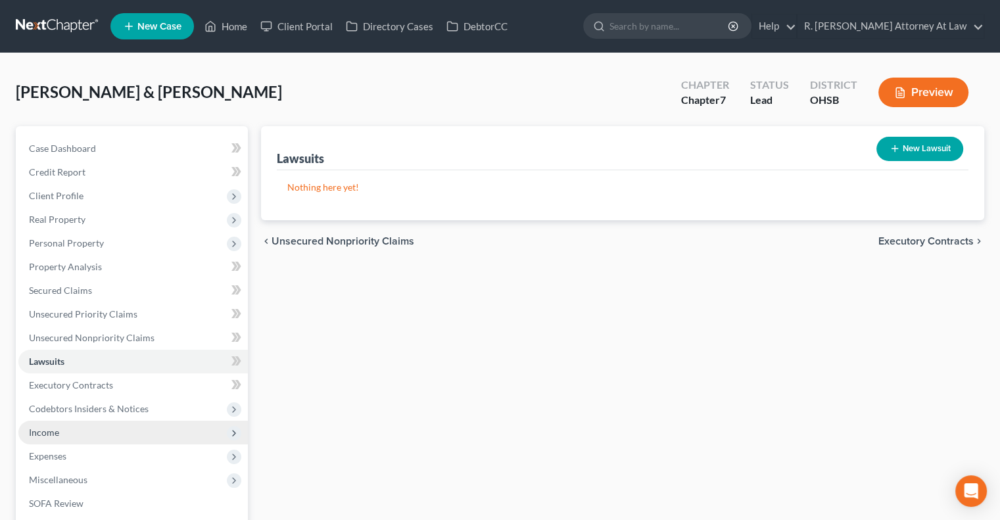
click at [39, 428] on span "Income" at bounding box center [44, 432] width 30 height 11
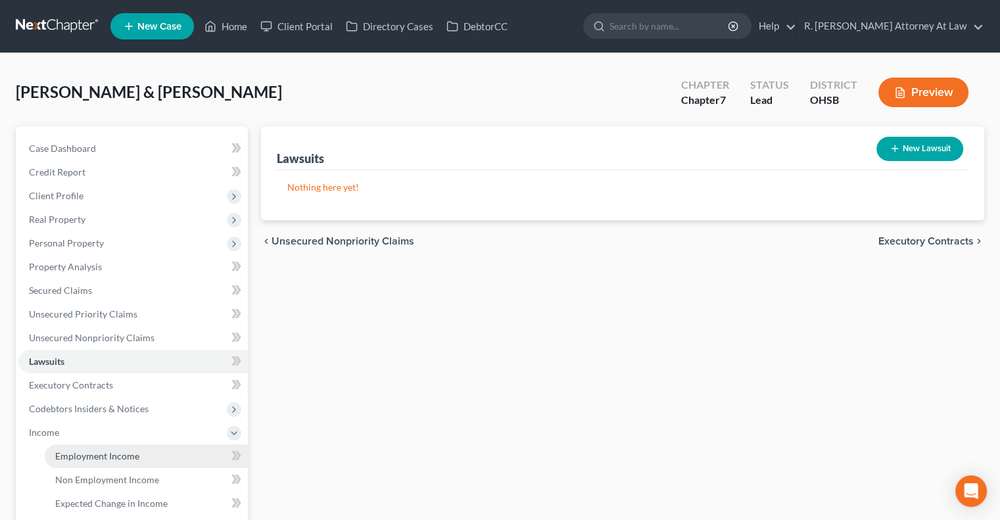
click at [57, 454] on span "Employment Income" at bounding box center [97, 455] width 84 height 11
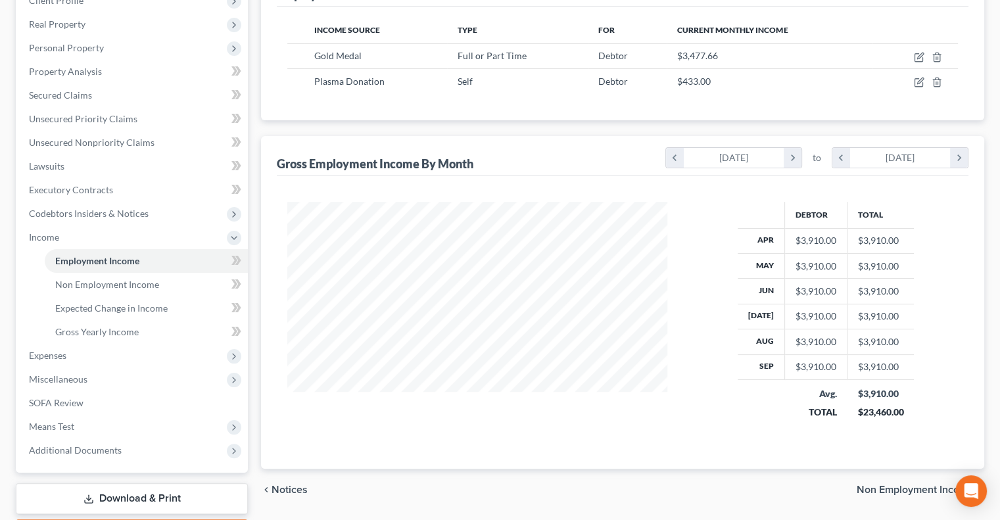
scroll to position [272, 0]
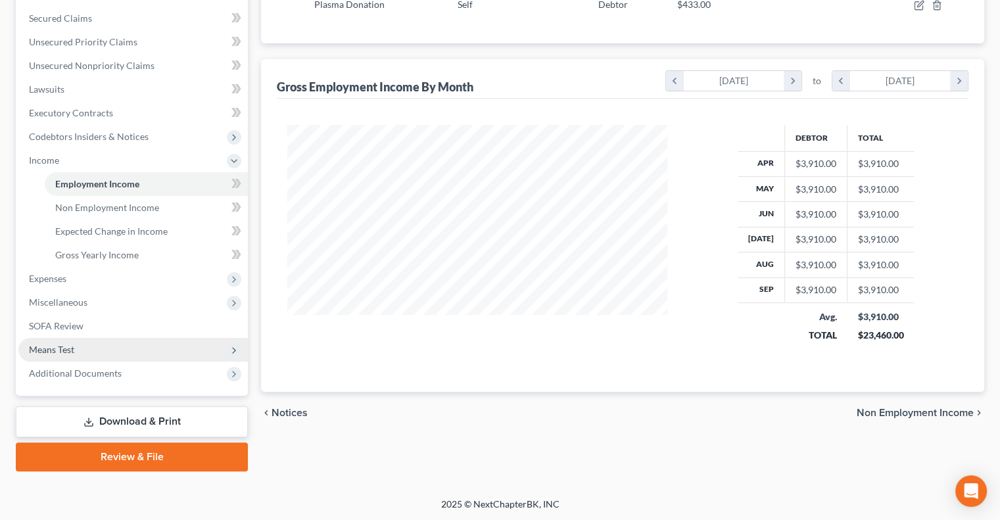
click at [41, 347] on span "Means Test" at bounding box center [51, 349] width 45 height 11
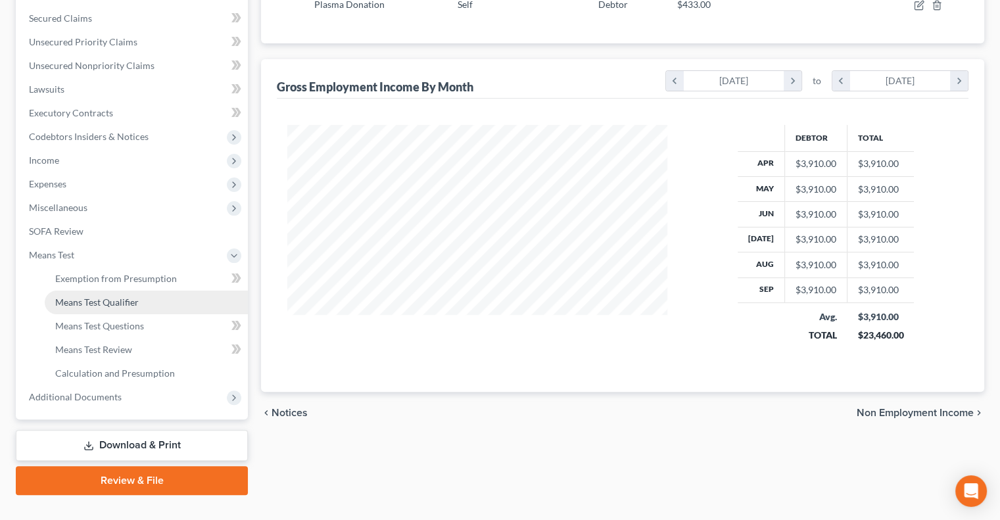
click at [80, 295] on link "Means Test Qualifier" at bounding box center [146, 303] width 203 height 24
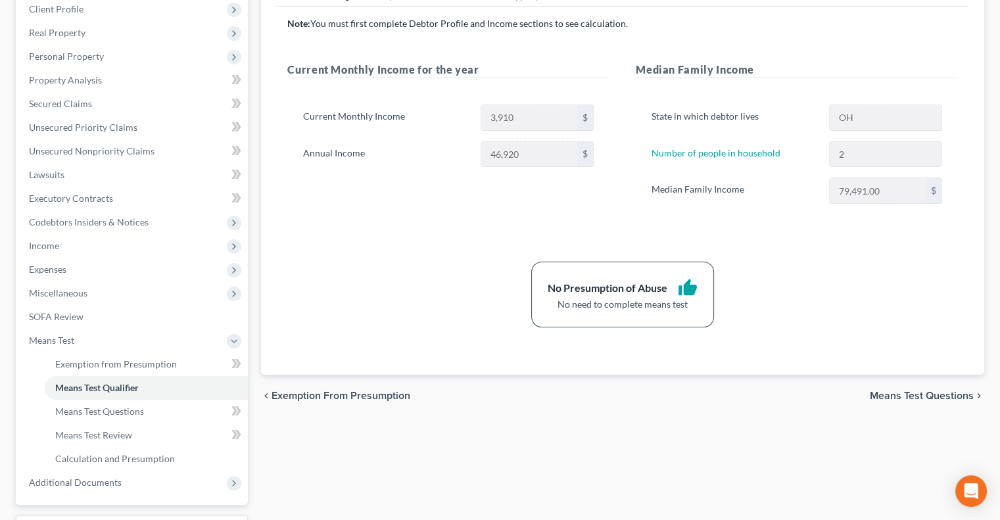
scroll to position [197, 0]
